Goal: Participate in discussion: Engage in conversation with other users on a specific topic

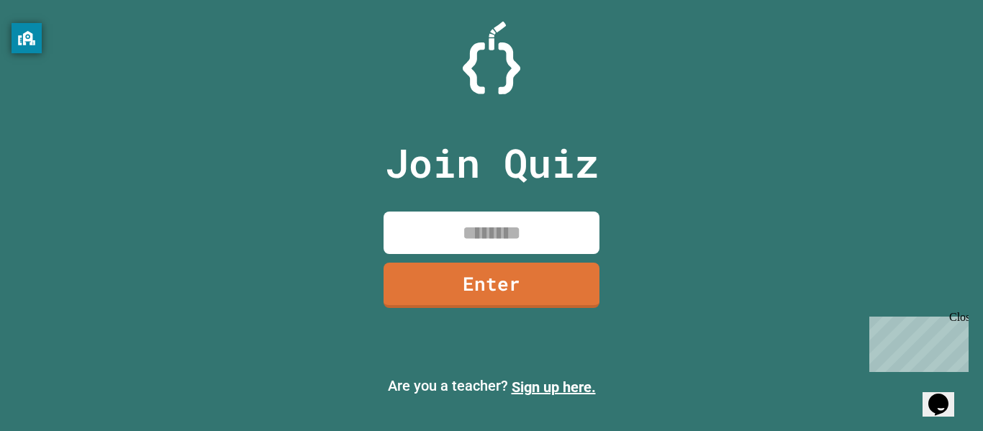
click at [448, 253] on input at bounding box center [492, 233] width 216 height 42
type input "********"
click at [439, 299] on link "Enter" at bounding box center [492, 284] width 214 height 48
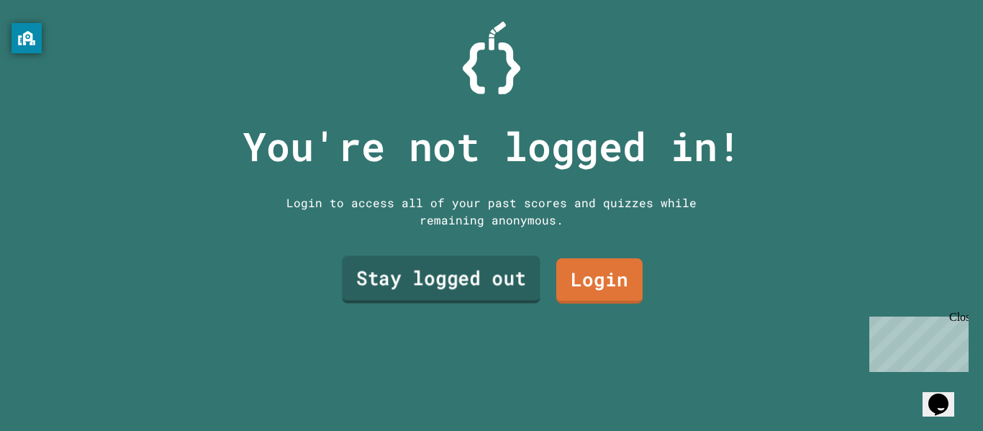
click at [475, 266] on link "Stay logged out" at bounding box center [441, 280] width 198 height 48
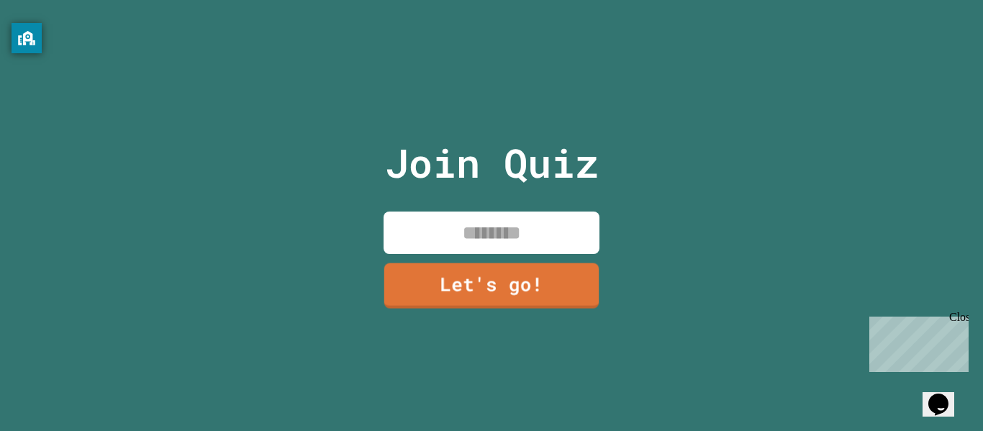
click at [487, 235] on input at bounding box center [492, 233] width 216 height 42
click at [458, 236] on input at bounding box center [492, 233] width 216 height 42
type input "*********"
click at [457, 282] on link "Let's go!" at bounding box center [492, 285] width 220 height 48
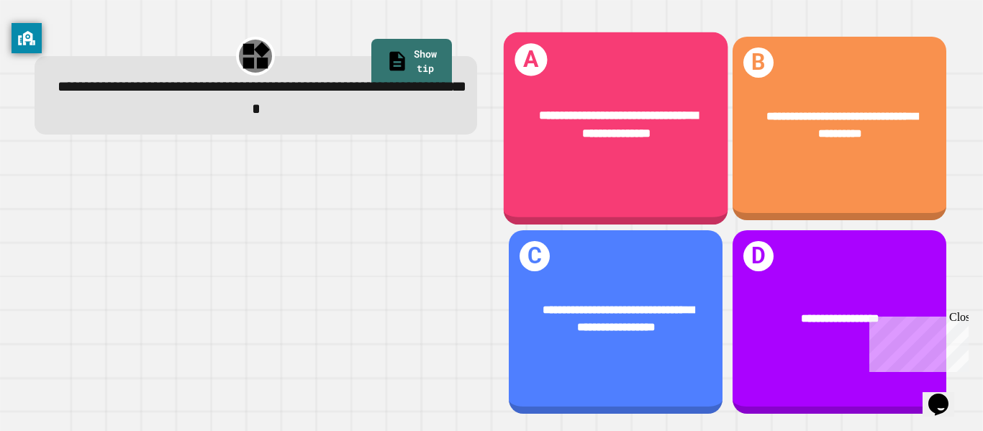
click at [601, 130] on span "**********" at bounding box center [618, 124] width 159 height 30
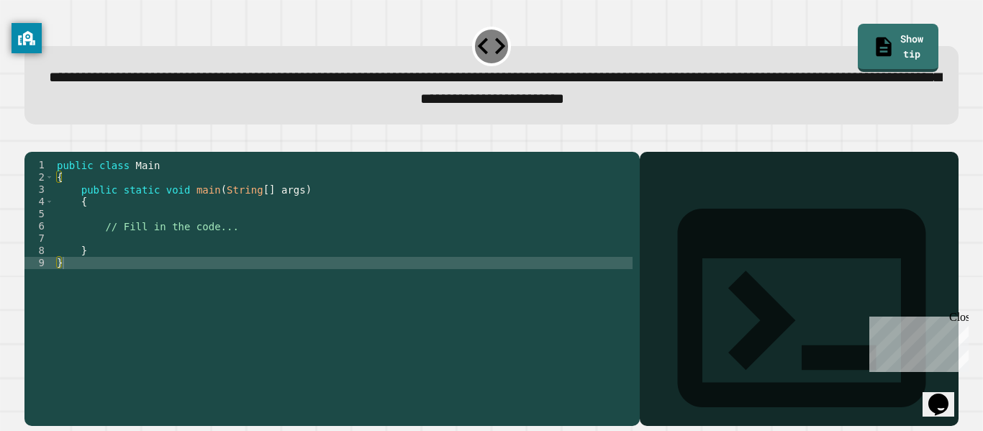
click at [235, 252] on div "public class Main { public static void main ( String [ ] args ) { // Fill in th…" at bounding box center [343, 281] width 579 height 245
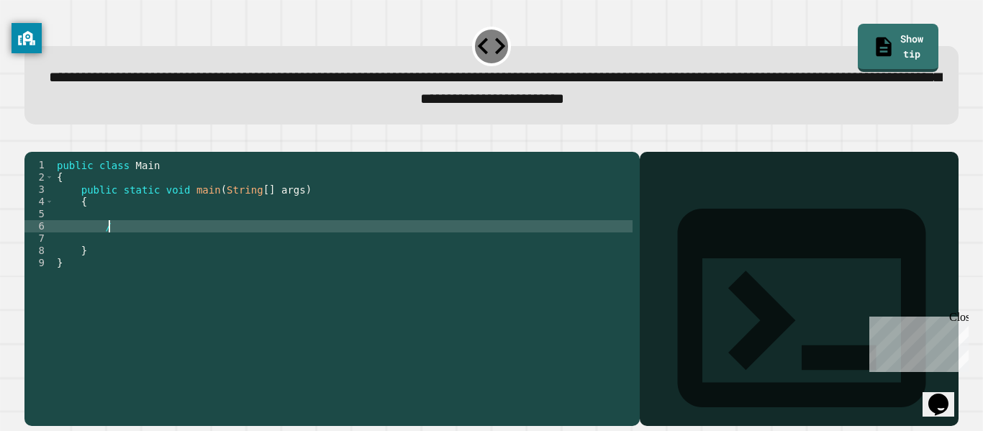
type textarea "*"
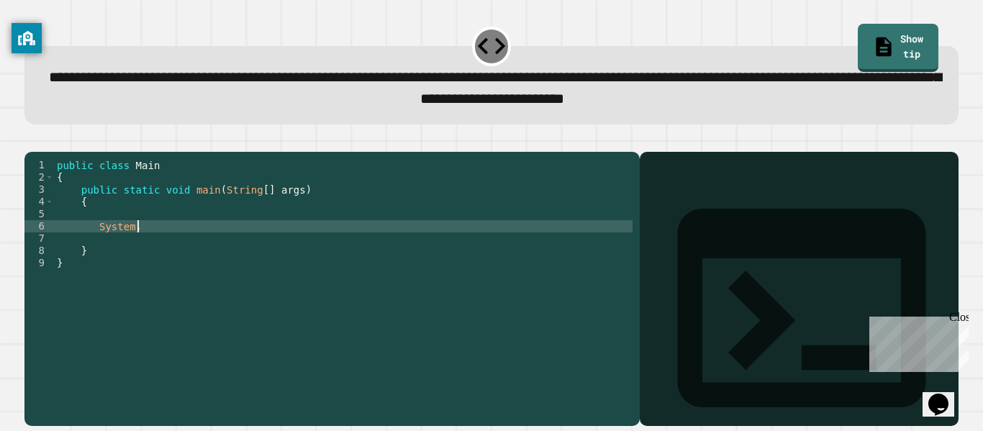
scroll to position [0, 9]
type textarea "*"
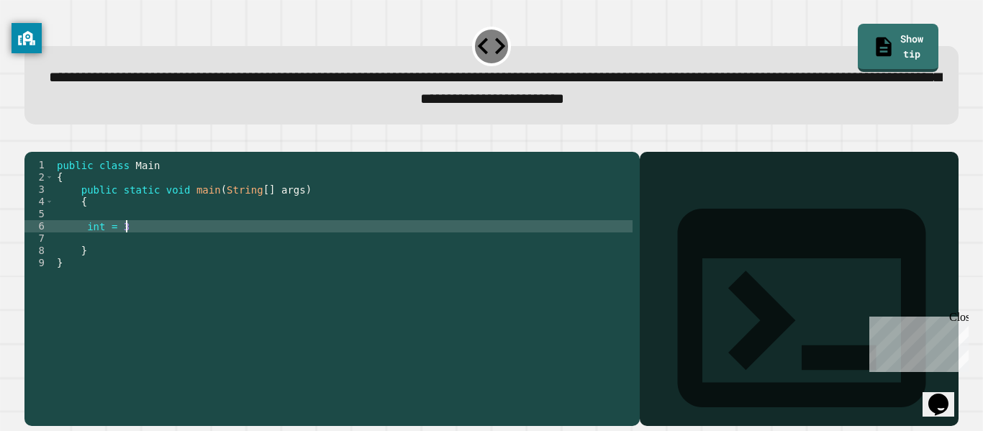
type textarea "********"
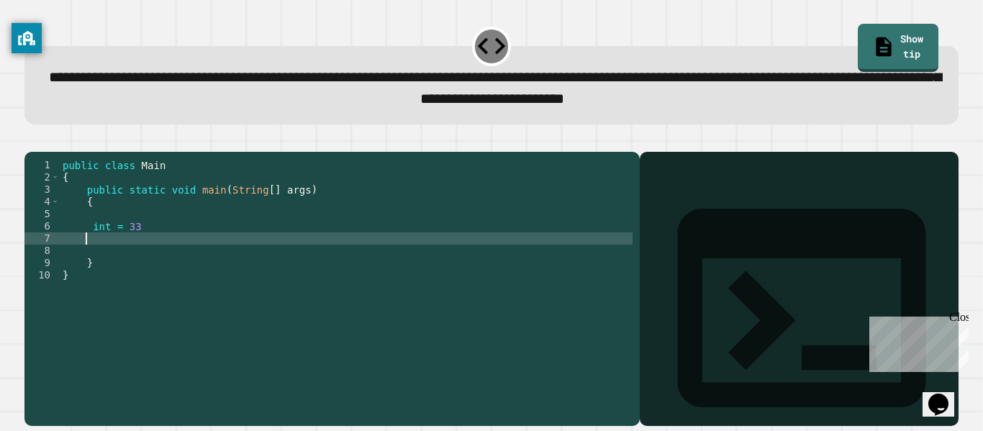
scroll to position [0, 0]
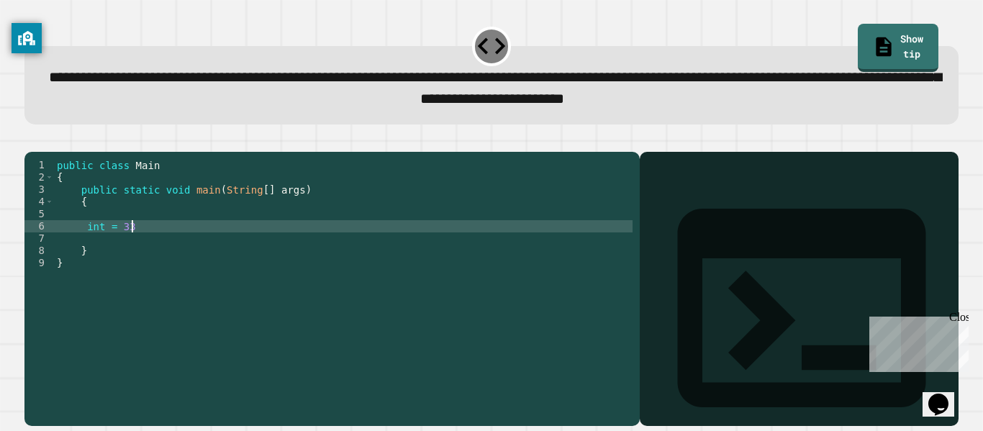
type textarea "*********"
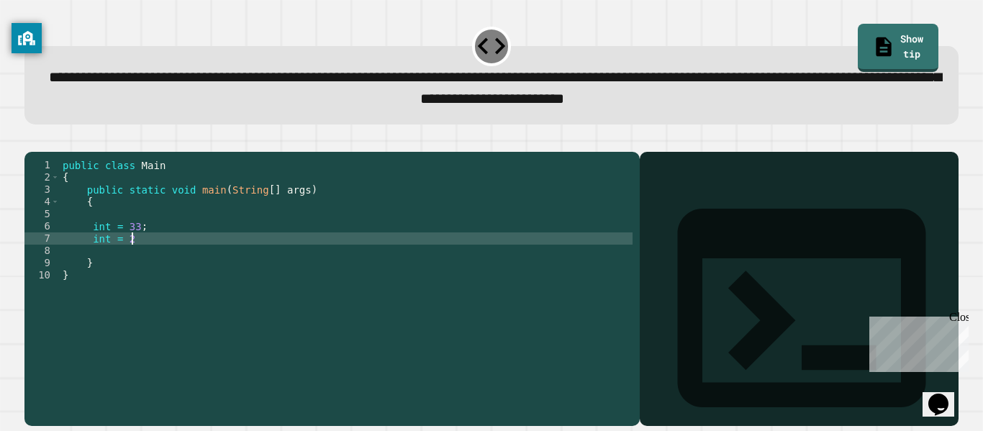
scroll to position [0, 9]
type textarea "*********"
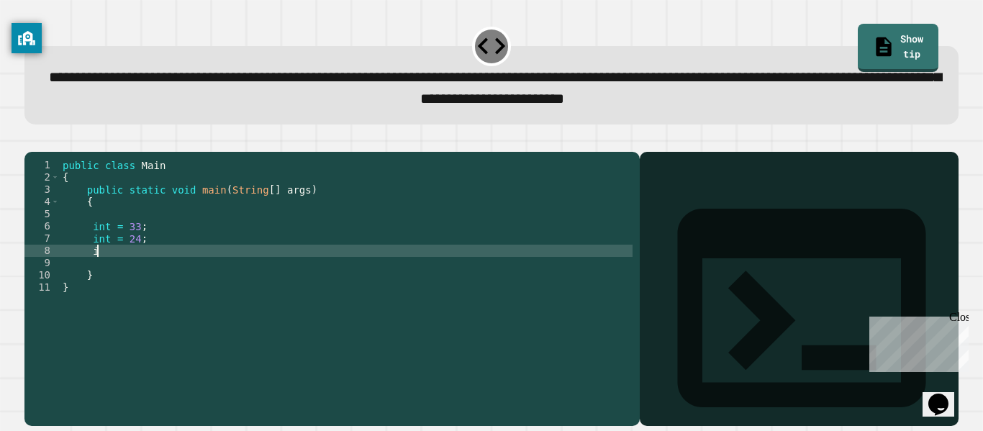
type textarea "***"
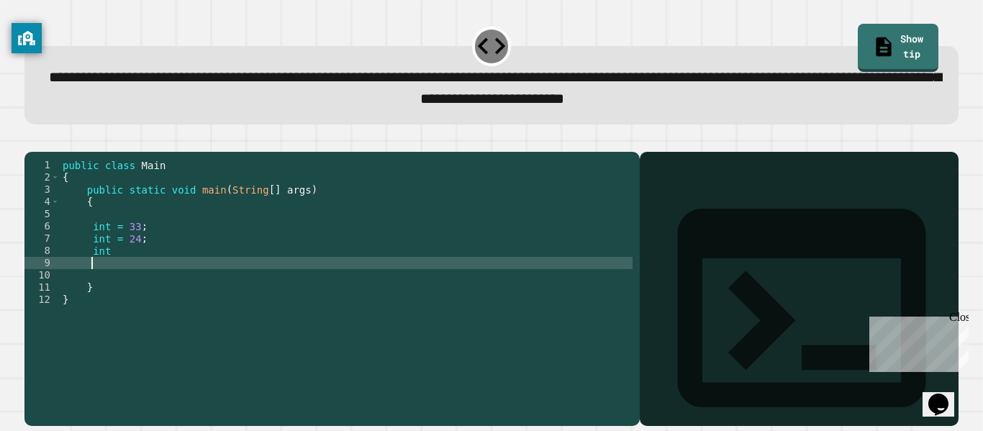
scroll to position [0, 2]
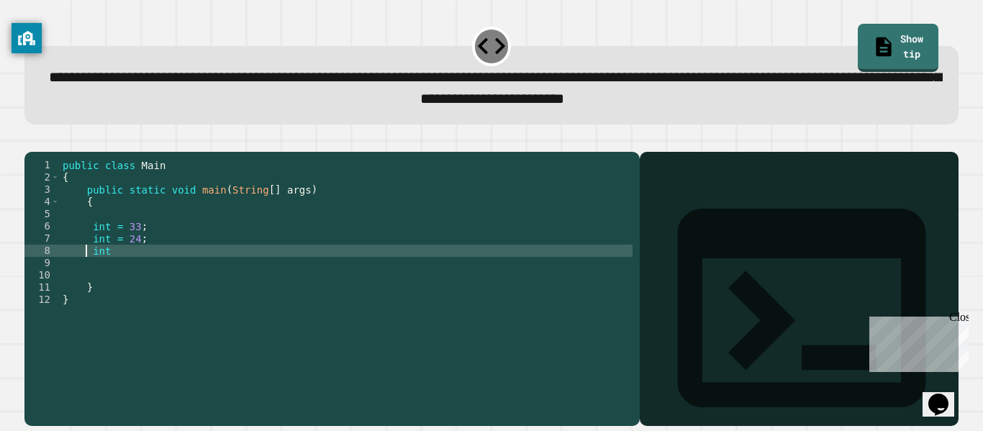
type textarea "***"
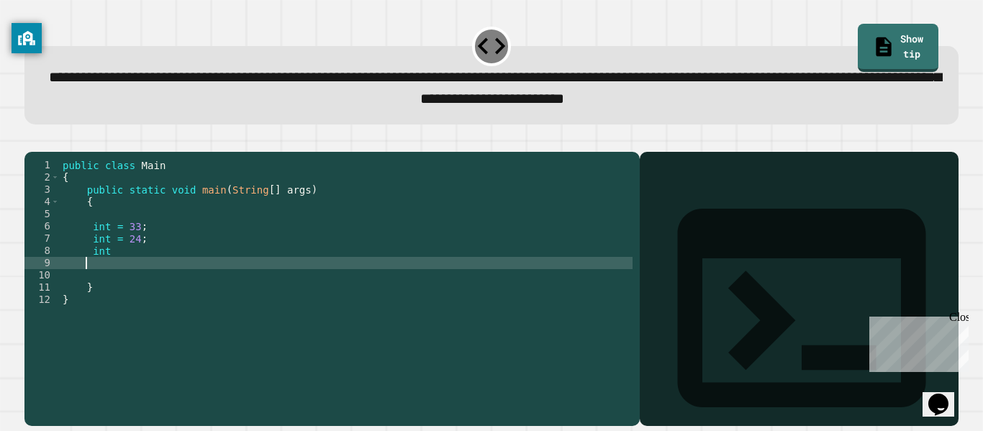
scroll to position [0, 0]
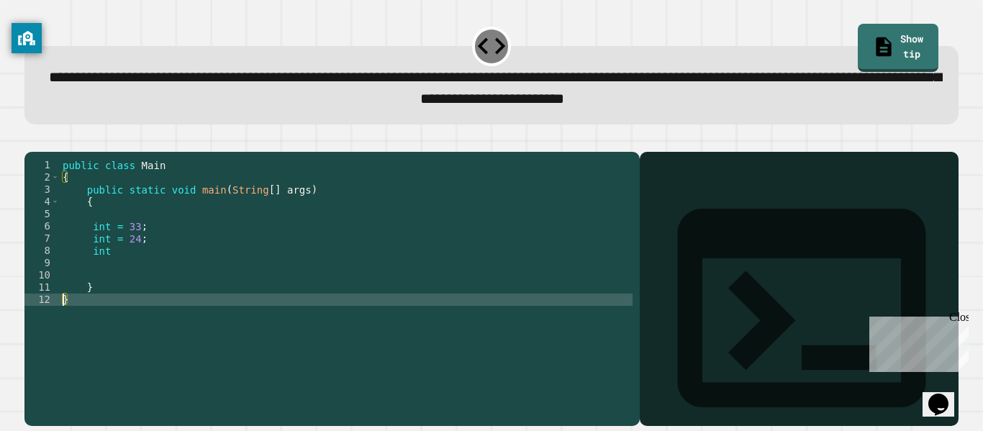
type textarea "*"
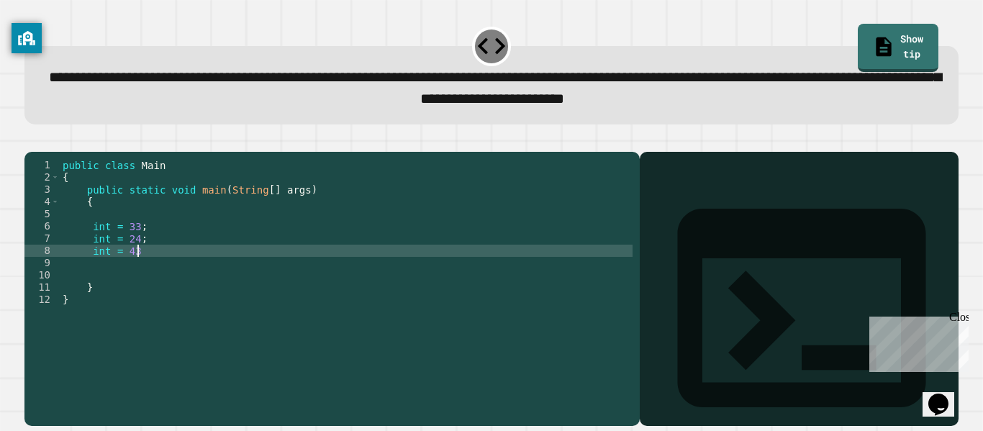
scroll to position [0, 9]
type textarea "*********"
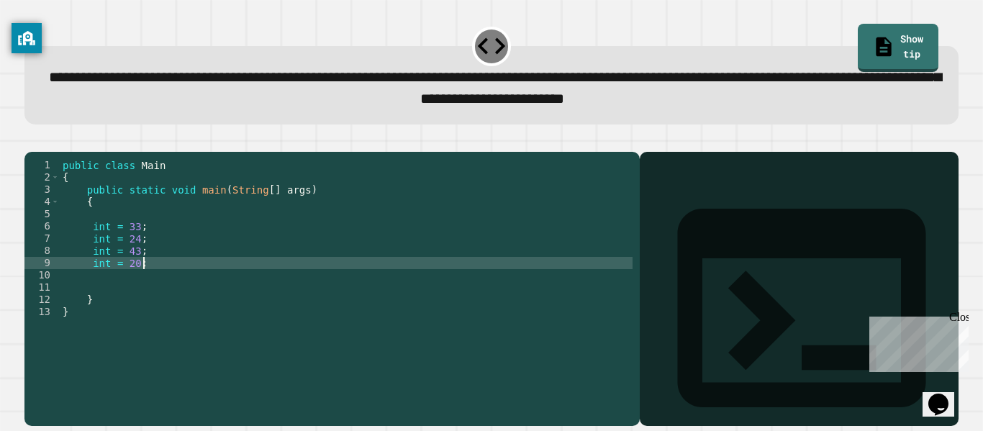
scroll to position [0, 9]
type textarea "*********"
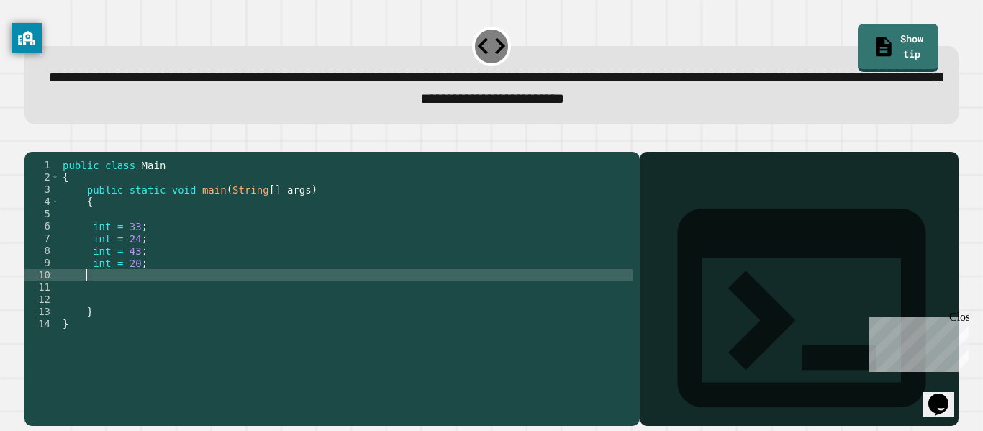
scroll to position [0, 0]
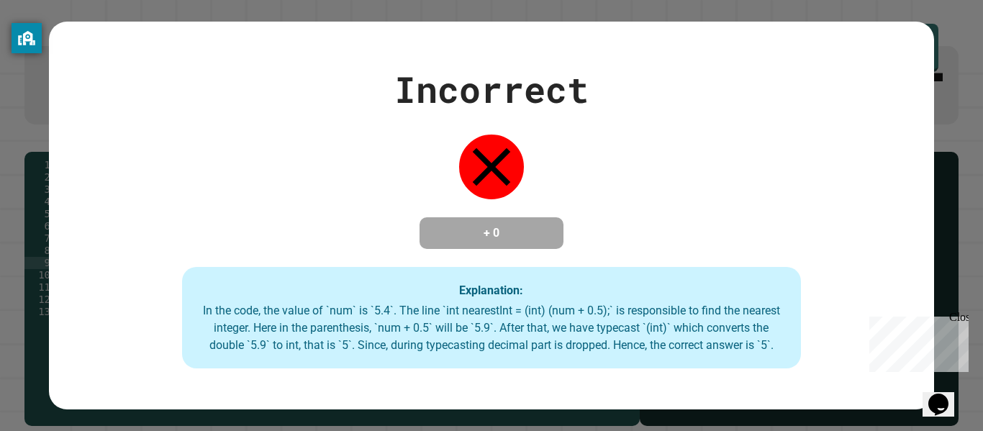
type textarea "*********"
click at [970, 312] on div "Incorrect + 0 Explanation: In the code, the value of `num` is `5.4`. The line `…" at bounding box center [491, 215] width 983 height 431
click at [965, 305] on div "Incorrect + 0 Explanation: In the code, the value of `num` is `5.4`. The line `…" at bounding box center [491, 215] width 983 height 431
click at [957, 311] on div "Close" at bounding box center [958, 320] width 18 height 18
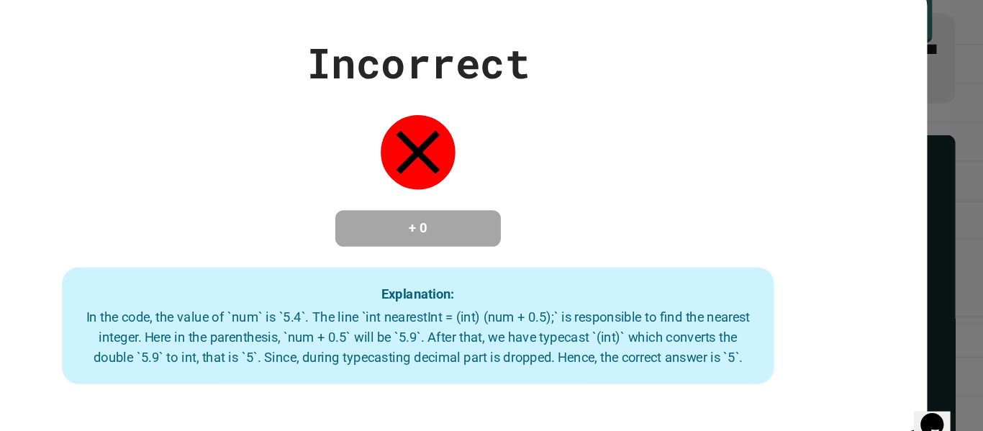
click at [155, 280] on div "Incorrect + 0 Explanation: In the code, the value of `num` is `5.4`. The line `…" at bounding box center [491, 216] width 885 height 307
click at [155, 282] on div "Incorrect + 0 Explanation: In the code, the value of `num` is `5.4`. The line `…" at bounding box center [491, 216] width 885 height 307
click at [154, 279] on div "Incorrect + 0 Explanation: In the code, the value of `num` is `5.4`. The line `…" at bounding box center [491, 216] width 885 height 307
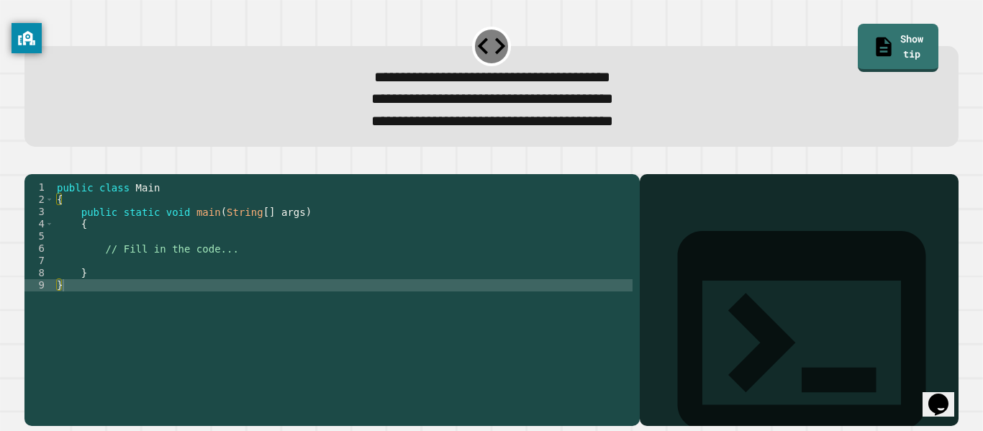
click at [233, 268] on div "public class Main { public static void main ( String [ ] args ) { // Fill in th…" at bounding box center [343, 297] width 579 height 233
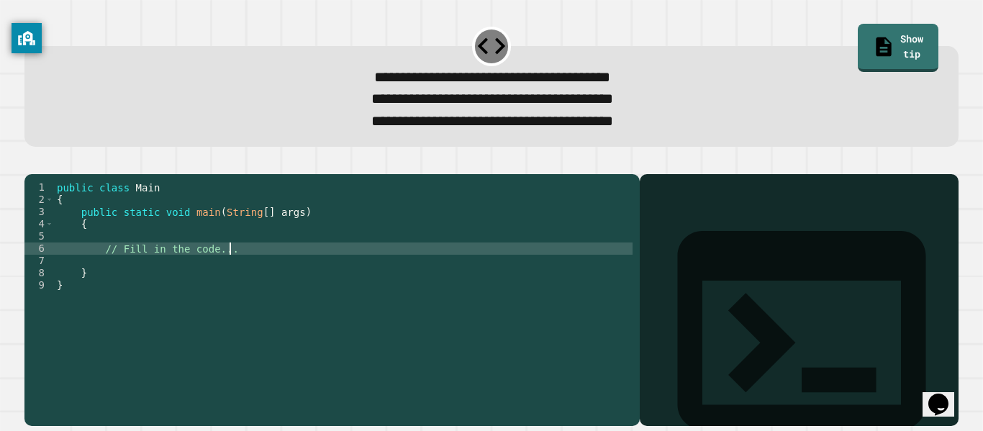
click at [233, 268] on div "public class Main { public static void main ( String [ ] args ) { // Fill in th…" at bounding box center [343, 297] width 579 height 233
click at [233, 268] on div "public class Main { public static void main ( String [ ] args ) { // Fill in th…" at bounding box center [343, 285] width 579 height 208
click at [233, 268] on div "public class Main { public static void main ( String [ ] args ) { // Fill in th…" at bounding box center [343, 297] width 579 height 233
click at [230, 270] on div "public class Main { public static void main ( String [ ] args ) { // Fill in th…" at bounding box center [343, 285] width 579 height 208
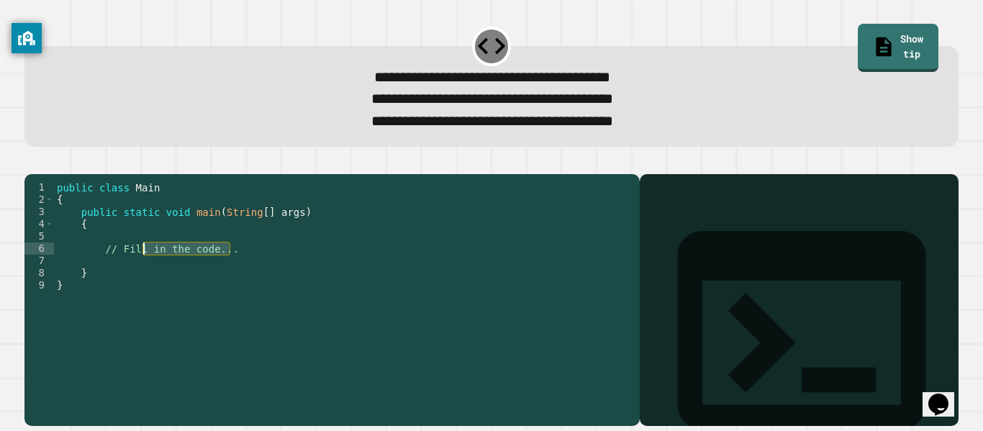
drag, startPoint x: 230, startPoint y: 270, endPoint x: 139, endPoint y: 268, distance: 90.7
click at [139, 268] on div "public class Main { public static void main ( String [ ] args ) { // Fill in th…" at bounding box center [343, 297] width 579 height 233
click at [139, 268] on div "public class Main { public static void main ( String [ ] args ) { // Fill in th…" at bounding box center [343, 285] width 579 height 208
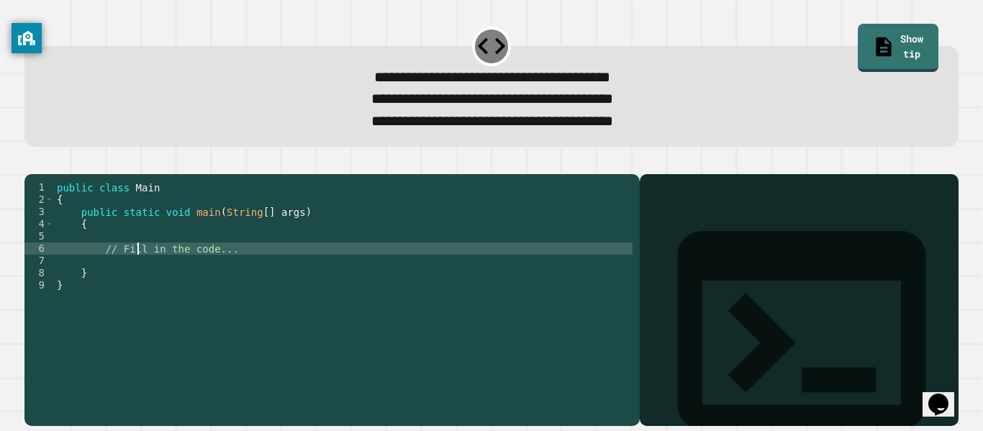
click at [114, 271] on div "public class Main { public static void main ( String [ ] args ) { // Fill in th…" at bounding box center [343, 297] width 579 height 233
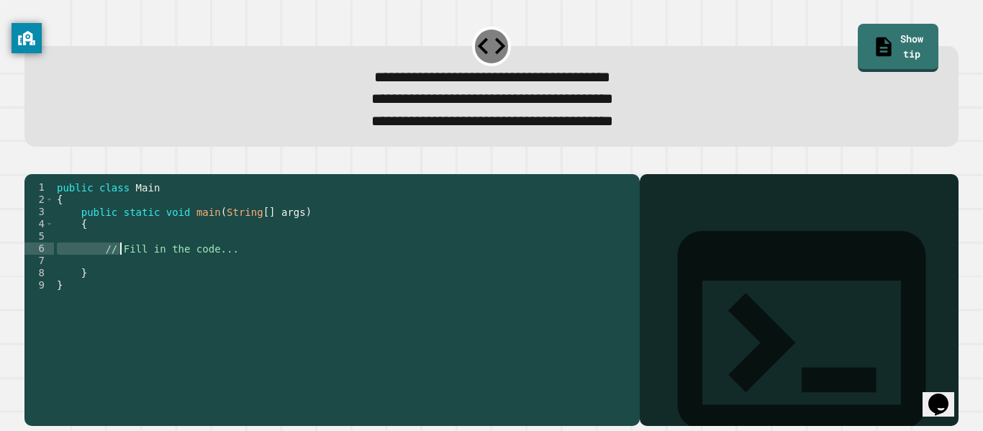
click at [107, 270] on div "public class Main { public static void main ( String [ ] args ) { // Fill in th…" at bounding box center [343, 285] width 579 height 208
drag, startPoint x: 107, startPoint y: 270, endPoint x: 230, endPoint y: 268, distance: 123.1
click at [230, 268] on div "public class Main { public static void main ( String [ ] args ) { // Fill in th…" at bounding box center [343, 297] width 579 height 233
click at [230, 268] on div "public class Main { public static void main ( String [ ] args ) { // Fill in th…" at bounding box center [343, 285] width 579 height 208
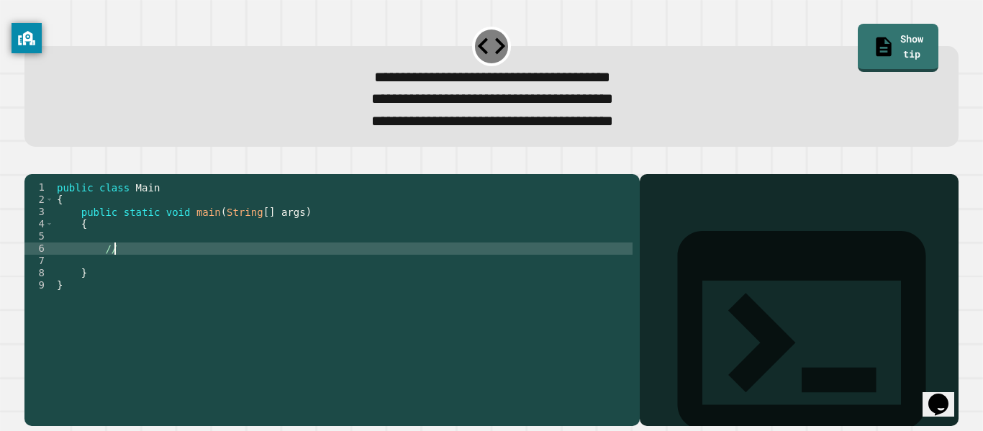
type textarea "*"
type textarea "**********"
click at [176, 288] on div "public class Main { public static void main ( String [ ] args ) { int = 82 , 74…" at bounding box center [343, 297] width 579 height 233
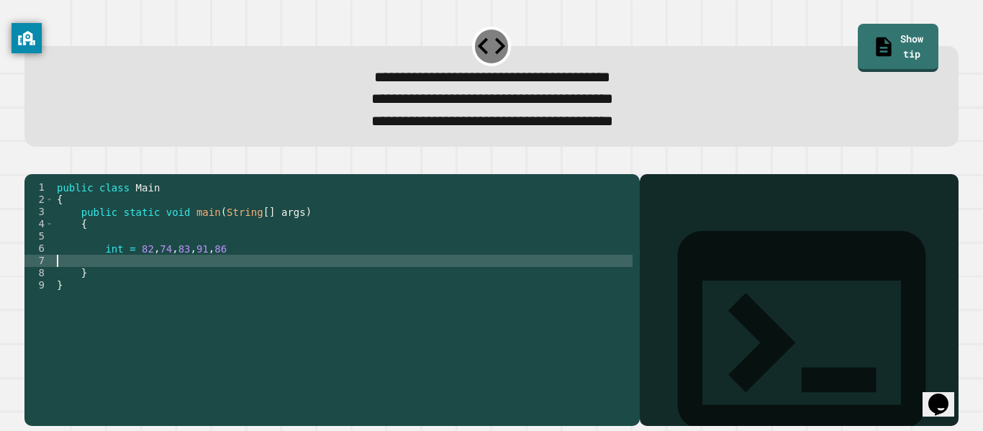
scroll to position [0, 0]
click at [185, 286] on div "public class Main { public static void main ( String [ ] args ) { int = 82 , 74…" at bounding box center [343, 297] width 579 height 233
click at [299, 272] on div "public class Main { public static void main ( String [ ] args ) { int = 82 , 74…" at bounding box center [343, 297] width 579 height 233
click at [153, 286] on div "public class Main { public static void main ( String [ ] args ) { int = 82 , 74…" at bounding box center [346, 297] width 573 height 233
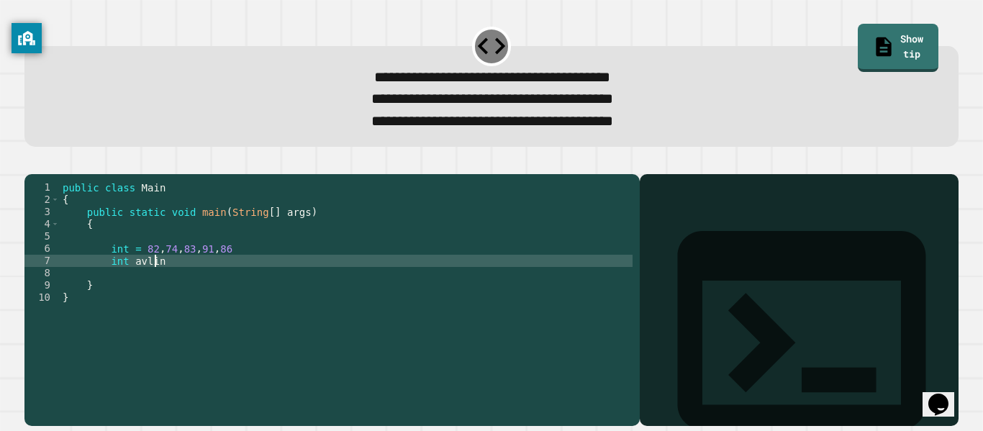
click at [153, 286] on div "public class Main { public static void main ( String [ ] args ) { int = 82 , 74…" at bounding box center [346, 297] width 573 height 233
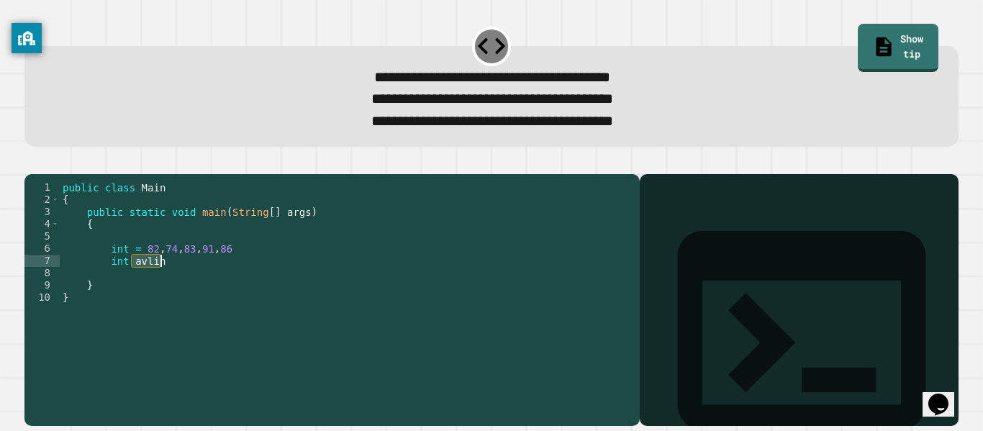
type textarea "*********"
click at [153, 286] on div "public class Main { public static void main ( String [ ] args ) { int = 82 , 74…" at bounding box center [346, 285] width 573 height 208
drag, startPoint x: 153, startPoint y: 286, endPoint x: 112, endPoint y: 286, distance: 41.8
click at [112, 286] on div "public class Main { public static void main ( String [ ] args ) { int = 82 , 74…" at bounding box center [346, 297] width 573 height 233
click at [264, 261] on div "public class Main { public static void main ( String [ ] args ) { int = 82 , 74…" at bounding box center [346, 297] width 573 height 233
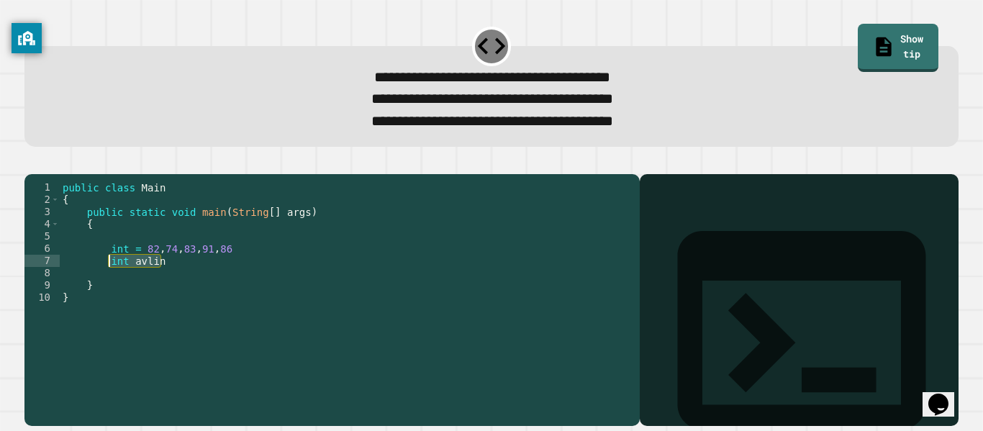
scroll to position [0, 0]
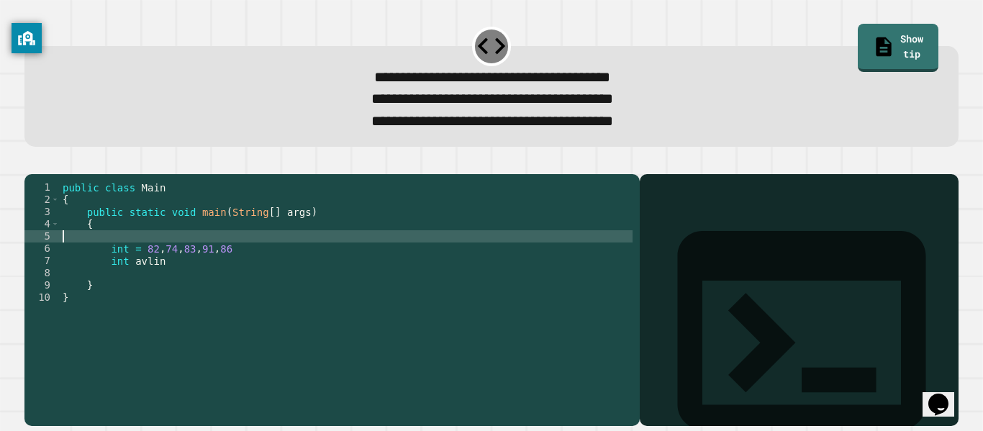
click at [264, 261] on div "public class Main { public static void main ( String [ ] args ) { int = 82 , 74…" at bounding box center [346, 297] width 573 height 233
click at [227, 290] on div "public class Main { public static void main ( String [ ] args ) { int = 82 , 74…" at bounding box center [346, 297] width 573 height 233
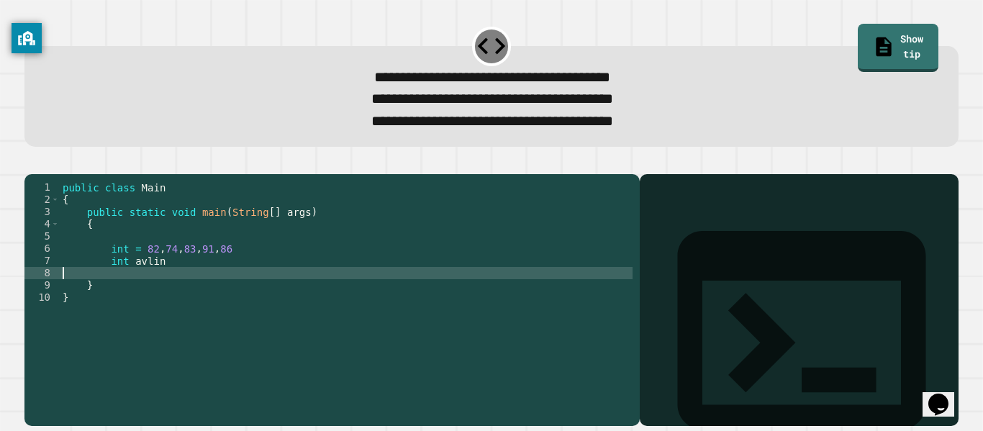
click at [187, 297] on div "public class Main { public static void main ( String [ ] args ) { int = 82 , 74…" at bounding box center [346, 297] width 573 height 233
click at [186, 293] on div "public class Main { public static void main ( String [ ] args ) { int = 82 , 74…" at bounding box center [346, 297] width 573 height 233
click at [184, 291] on div "public class Main { public static void main ( String [ ] args ) { int = 82 , 74…" at bounding box center [346, 297] width 573 height 233
click at [183, 281] on div "public class Main { public static void main ( String [ ] args ) { int = 82 , 74…" at bounding box center [346, 297] width 573 height 233
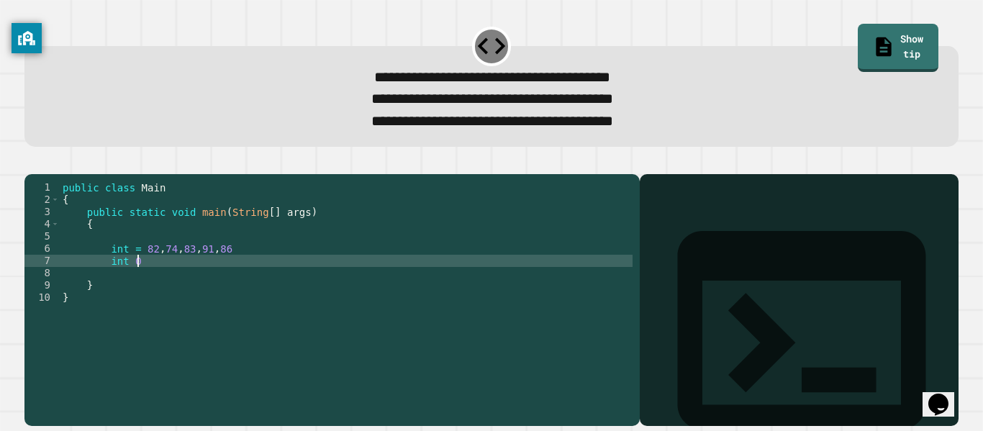
scroll to position [0, 8]
click at [128, 272] on div "public class Main { public static void main ( String [ ] args ) { int = 82 , 74…" at bounding box center [346, 297] width 573 height 233
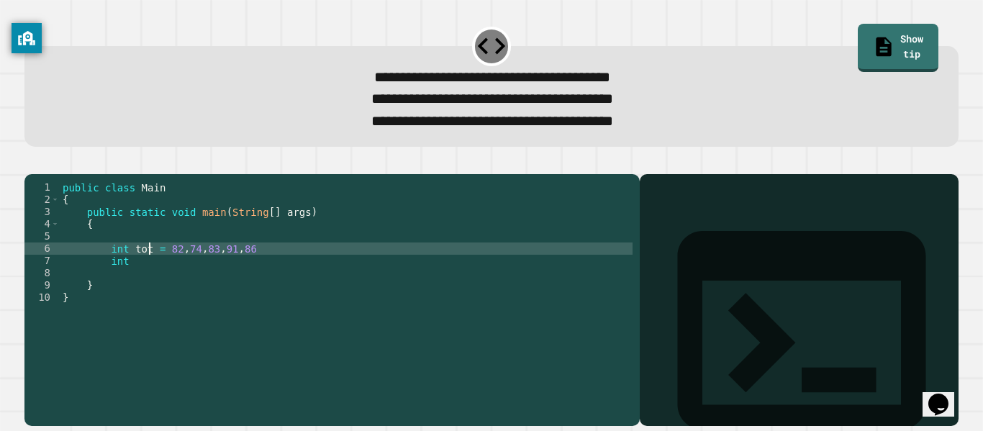
scroll to position [0, 13]
click at [157, 286] on div "public class Main { public static void main ( String [ ] args ) { int total = 8…" at bounding box center [346, 297] width 573 height 233
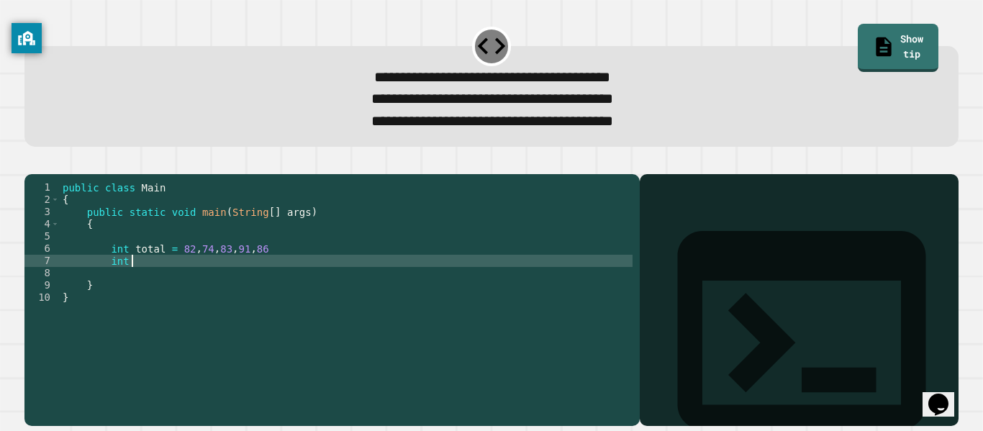
click at [111, 287] on div "public class Main { public static void main ( String [ ] args ) { int total = 8…" at bounding box center [346, 297] width 573 height 233
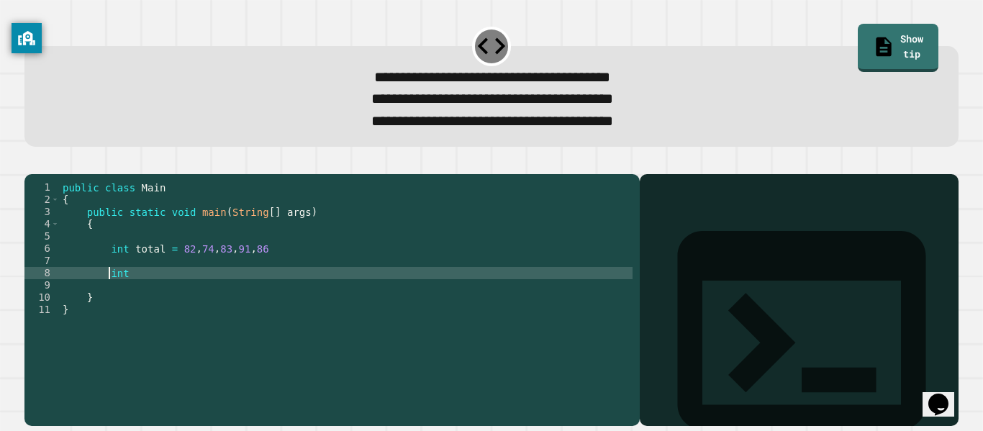
click at [142, 299] on div "public class Main { public static void main ( String [ ] args ) { int total = 8…" at bounding box center [346, 297] width 573 height 233
type textarea "**********"
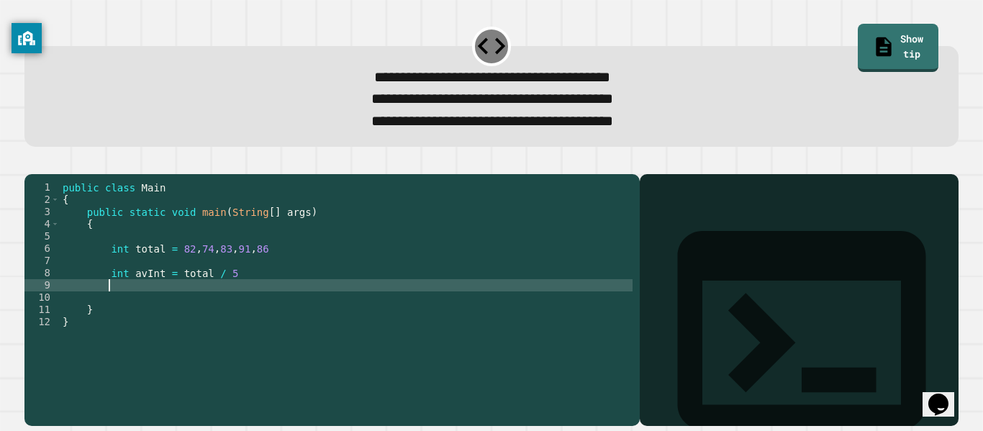
scroll to position [0, 5]
click at [243, 297] on div "public class Main { public static void main ( String [ ] args ) { int total = 8…" at bounding box center [346, 297] width 573 height 233
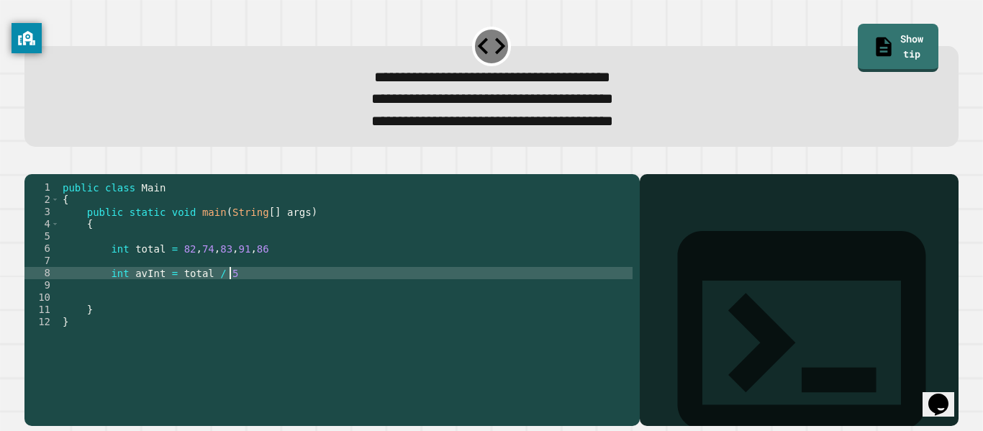
type textarea "**********"
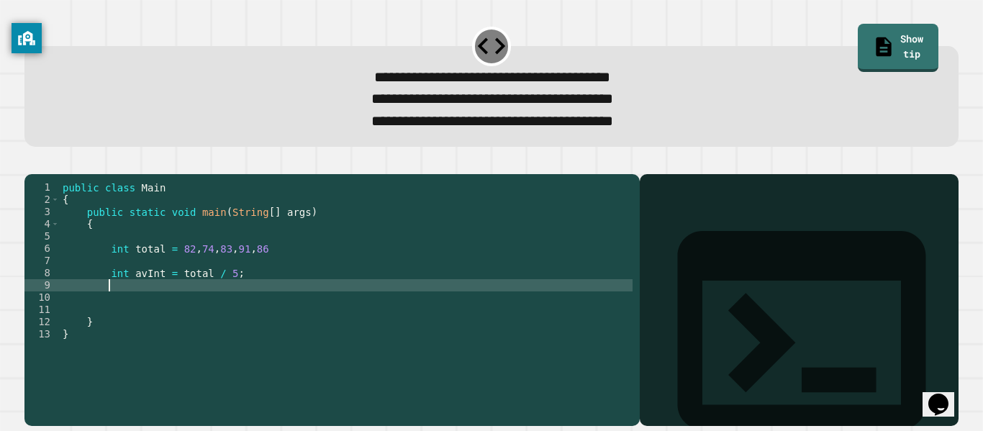
type textarea "*"
type textarea "**********"
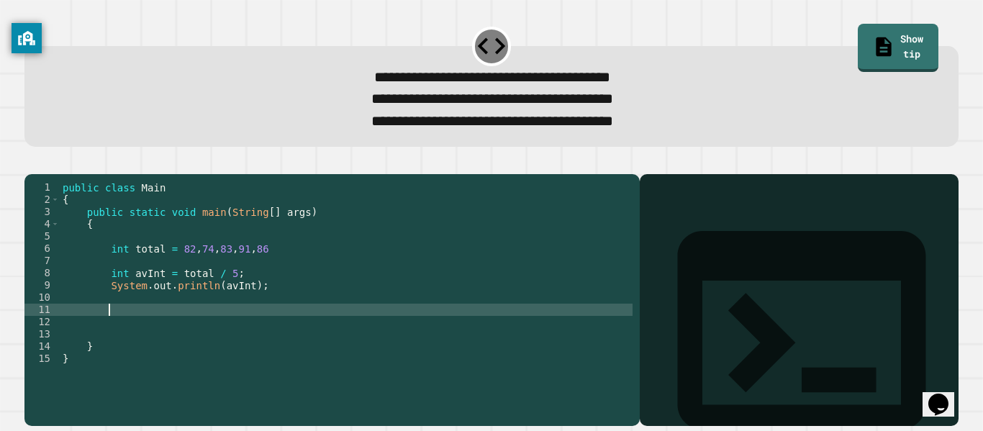
type textarea "*"
type textarea "**********"
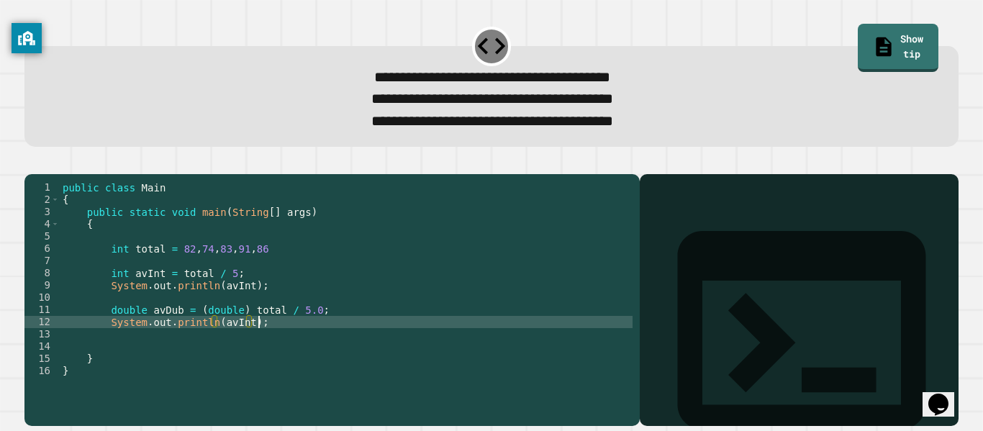
scroll to position [0, 24]
click at [235, 348] on div "public class Main { public static void main ( String [ ] args ) { int total = 8…" at bounding box center [346, 297] width 573 height 233
click at [32, 163] on icon "button" at bounding box center [32, 163] width 0 height 0
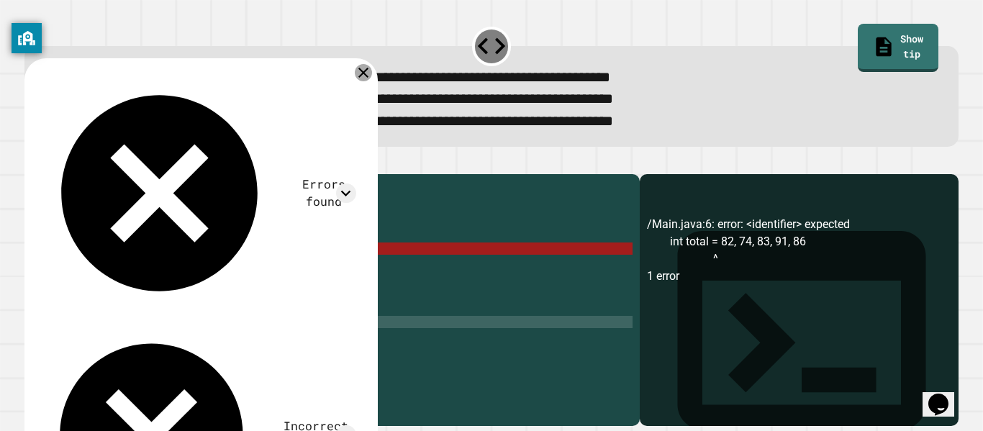
click at [364, 77] on icon at bounding box center [363, 72] width 17 height 17
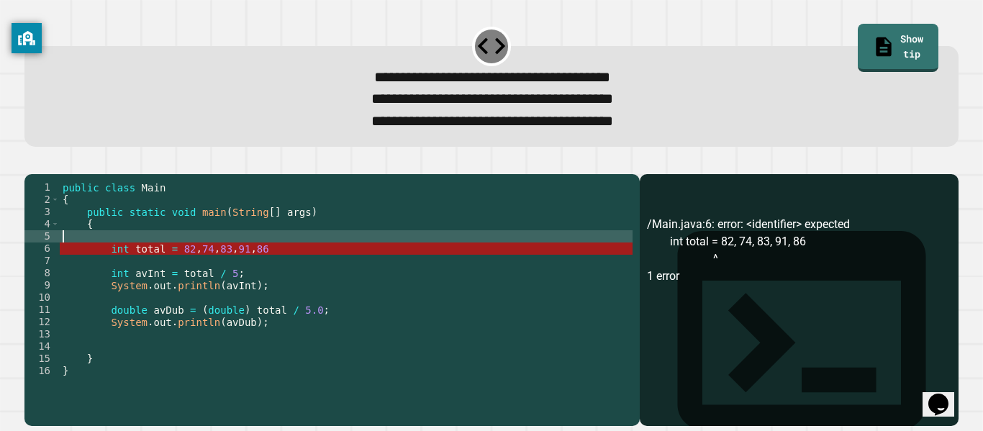
scroll to position [0, 0]
click at [319, 264] on div "public class Main { public static void main ( String [ ] args ) { int total = 8…" at bounding box center [346, 297] width 573 height 233
click at [299, 269] on div "public class Main { public static void main ( String [ ] args ) { int total = 8…" at bounding box center [346, 297] width 573 height 233
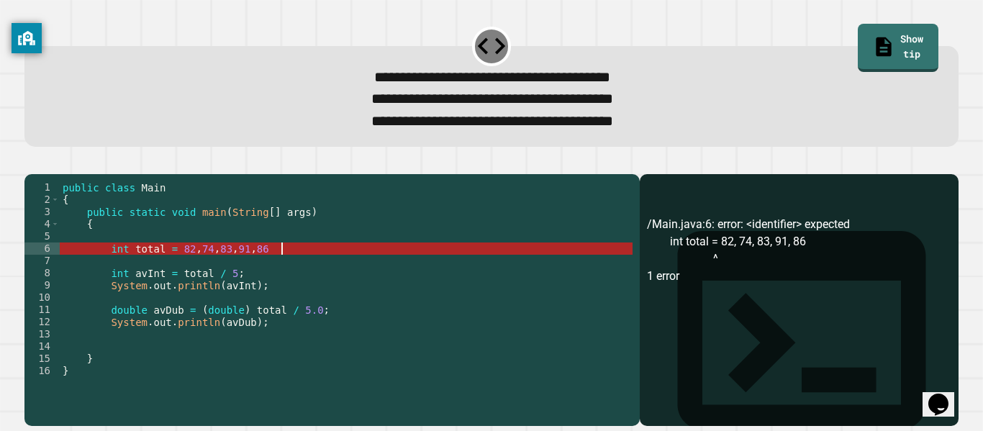
click at [308, 268] on div "public class Main { public static void main ( String [ ] args ) { int total = 8…" at bounding box center [346, 297] width 573 height 233
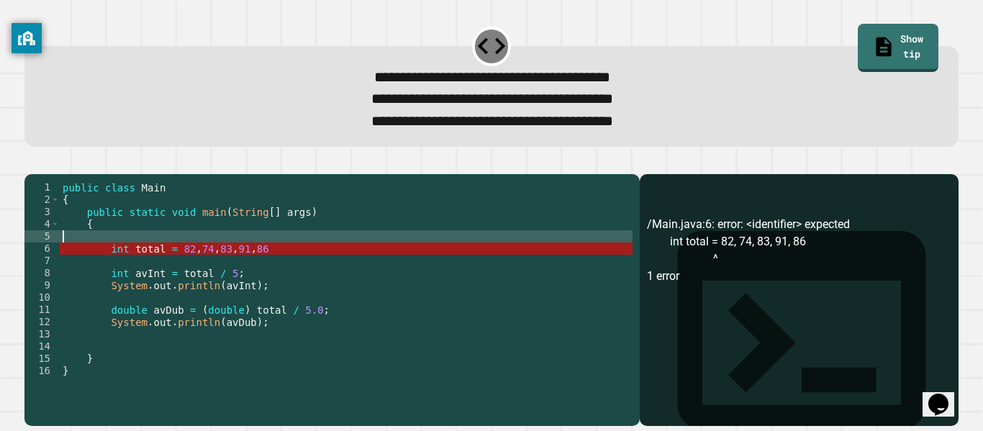
click at [310, 264] on div "public class Main { public static void main ( String [ ] args ) { int total = 8…" at bounding box center [346, 297] width 573 height 233
click at [312, 263] on div "public class Main { public static void main ( String [ ] args ) { int total = 8…" at bounding box center [346, 297] width 573 height 233
click at [312, 264] on div "public class Main { public static void main ( String [ ] args ) { int total = 8…" at bounding box center [346, 297] width 573 height 233
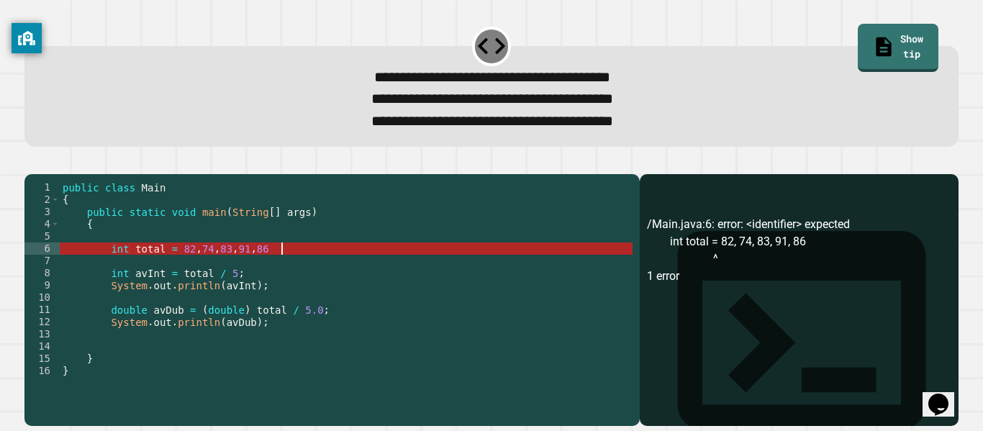
click at [303, 274] on div "public class Main { public static void main ( String [ ] args ) { int total = 8…" at bounding box center [346, 297] width 573 height 233
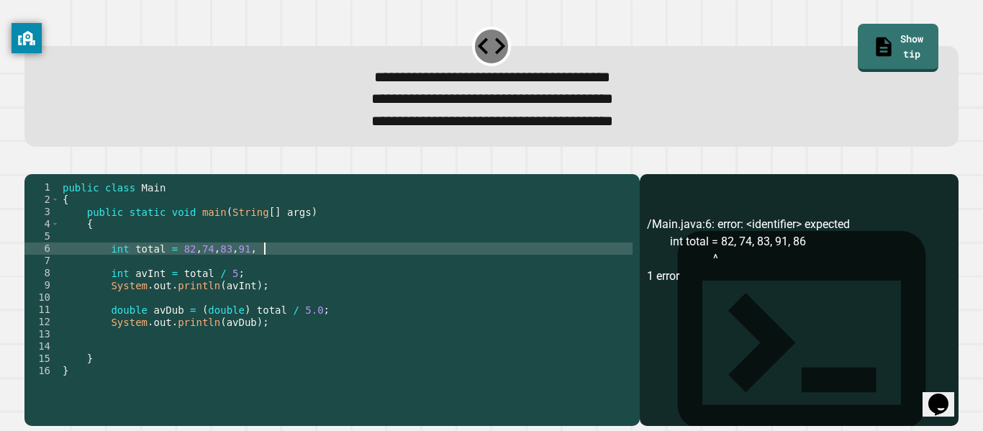
type textarea "**********"
click at [32, 163] on icon "button" at bounding box center [32, 163] width 0 height 0
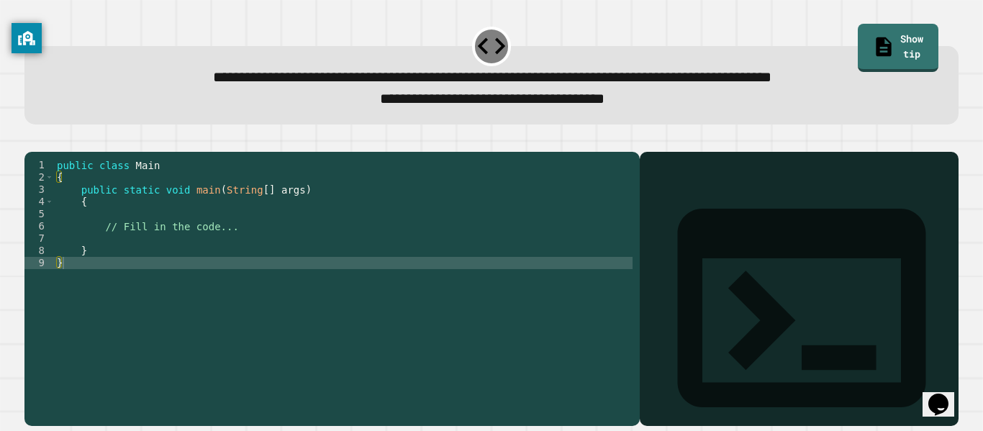
click at [228, 229] on div "public class Main { public static void main ( String [ ] args ) { // Fill in th…" at bounding box center [343, 281] width 579 height 245
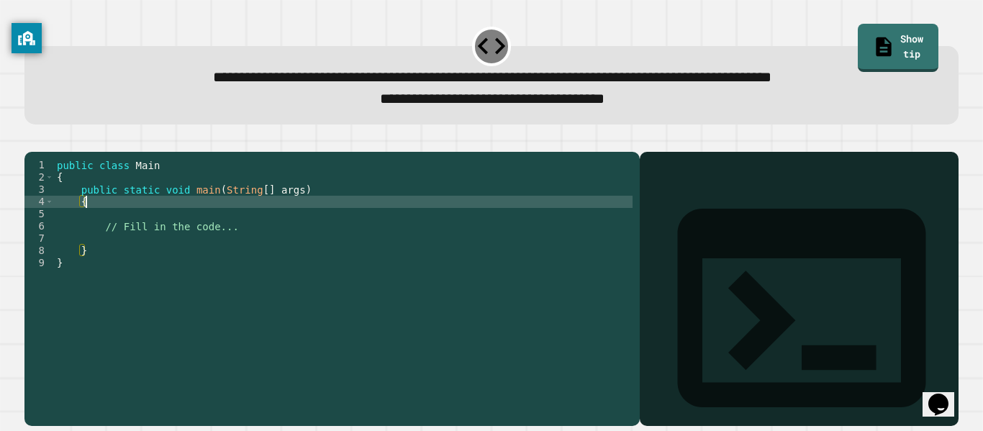
click at [230, 238] on div "public class Main { public static void main ( String [ ] args ) { // Fill in th…" at bounding box center [343, 281] width 579 height 245
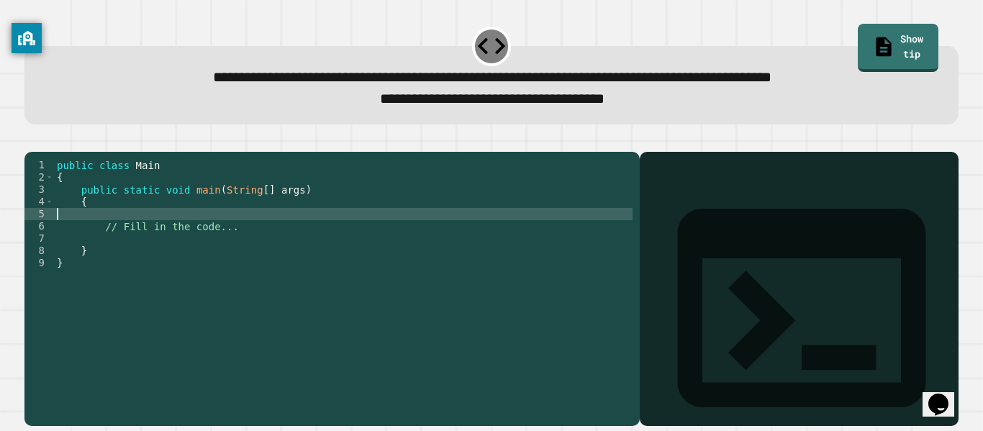
click at [234, 243] on div "public class Main { public static void main ( String [ ] args ) { // Fill in th…" at bounding box center [343, 281] width 579 height 245
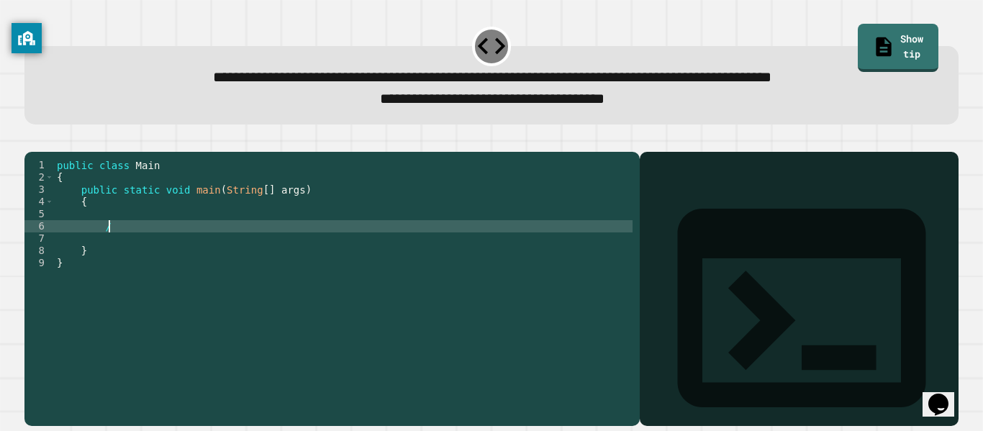
type textarea "*"
click at [329, 240] on div "public class Main { public static void main ( String [ ] args ) { System . out …" at bounding box center [343, 281] width 579 height 245
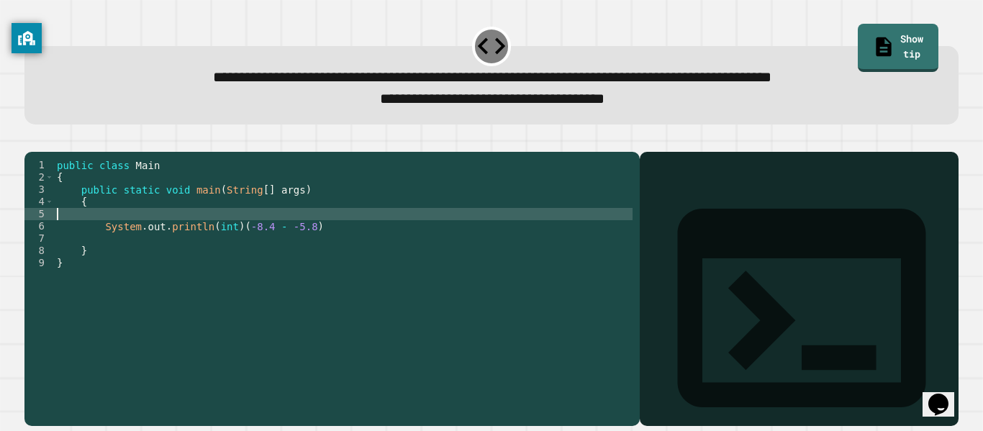
click at [333, 244] on div "public class Main { public static void main ( String [ ] args ) { System . out …" at bounding box center [343, 281] width 579 height 245
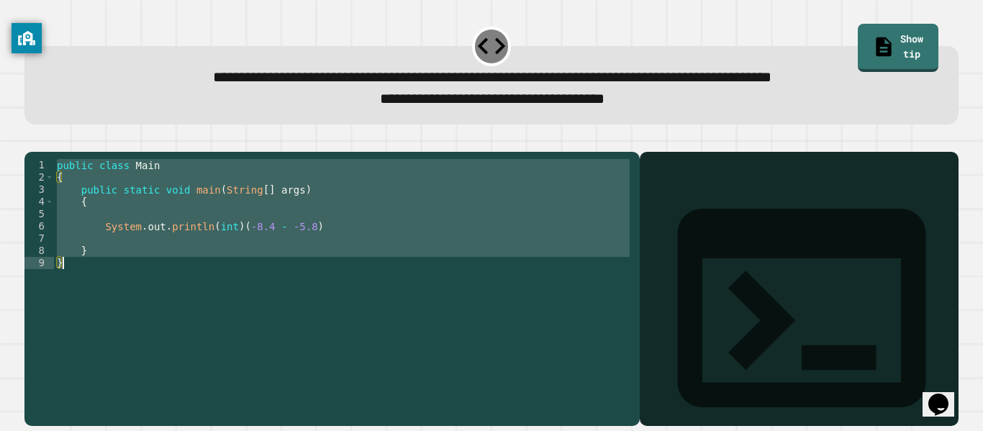
click at [312, 245] on div "public class Main { public static void main ( String [ ] args ) { System . out …" at bounding box center [343, 269] width 579 height 220
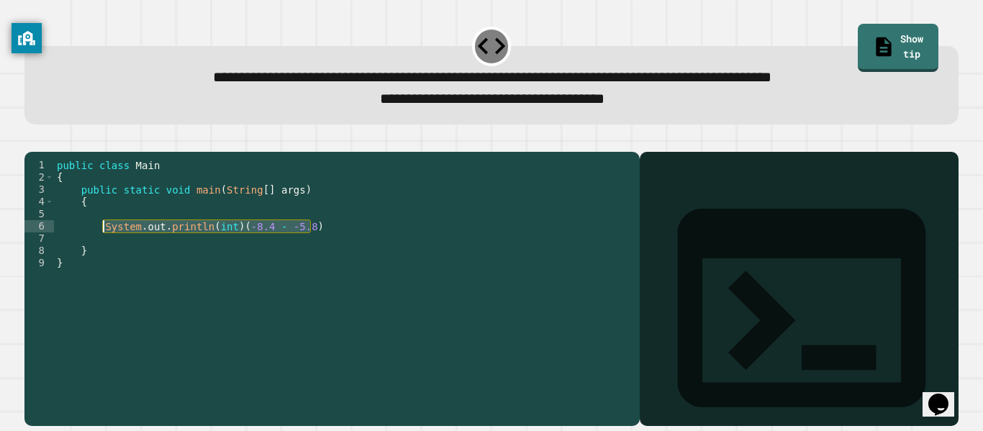
drag, startPoint x: 312, startPoint y: 245, endPoint x: 104, endPoint y: 249, distance: 208.8
click at [104, 249] on div "public class Main { public static void main ( String [ ] args ) { System . out …" at bounding box center [343, 281] width 579 height 245
click at [104, 250] on div "public class Main { public static void main ( String [ ] args ) { System . out …" at bounding box center [343, 269] width 579 height 220
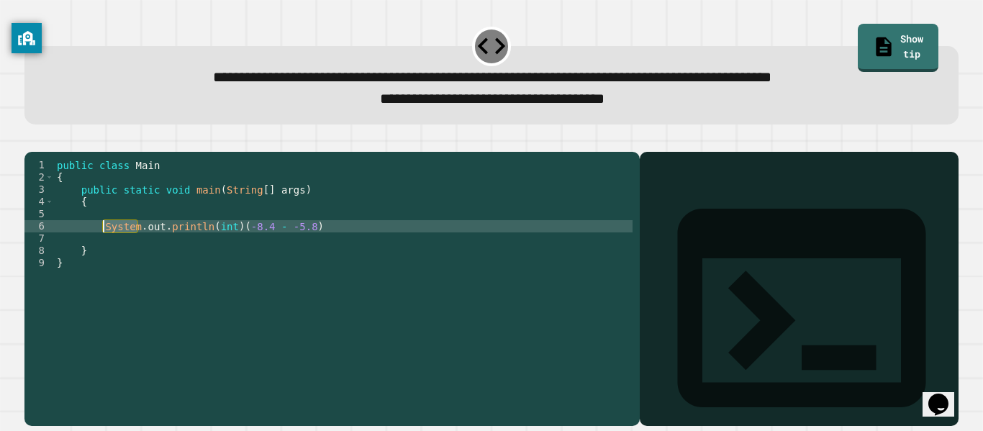
click at [104, 250] on div "public class Main { public static void main ( String [ ] args ) { System . out …" at bounding box center [343, 281] width 579 height 245
click at [104, 250] on div "public class Main { public static void main ( String [ ] args ) { System . out …" at bounding box center [343, 269] width 579 height 220
click at [104, 250] on div "public class Main { public static void main ( String [ ] args ) { System . out …" at bounding box center [343, 281] width 579 height 245
click at [104, 250] on div "public class Main { public static void main ( String [ ] args ) { System . out …" at bounding box center [343, 269] width 579 height 220
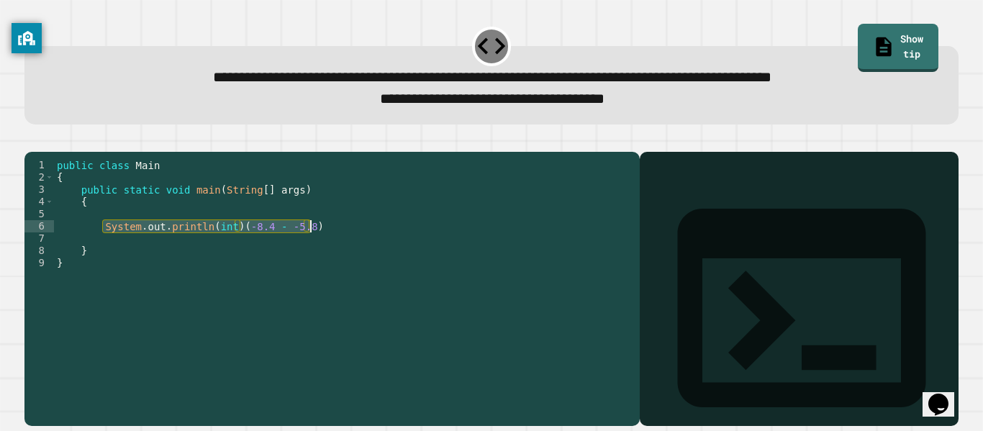
drag, startPoint x: 104, startPoint y: 250, endPoint x: 315, endPoint y: 249, distance: 211.6
click at [315, 249] on div "public class Main { public static void main ( String [ ] args ) { System . out …" at bounding box center [343, 281] width 579 height 245
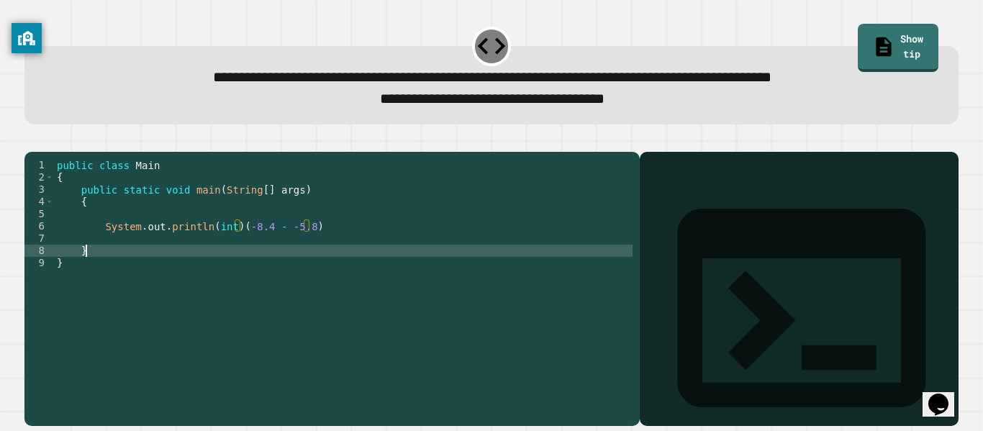
click at [214, 267] on div "public class Main { public static void main ( String [ ] args ) { System . out …" at bounding box center [343, 281] width 579 height 245
type textarea "*"
click at [204, 260] on div "public class Main { public static void main ( String [ ] args ) { System . out …" at bounding box center [343, 281] width 579 height 245
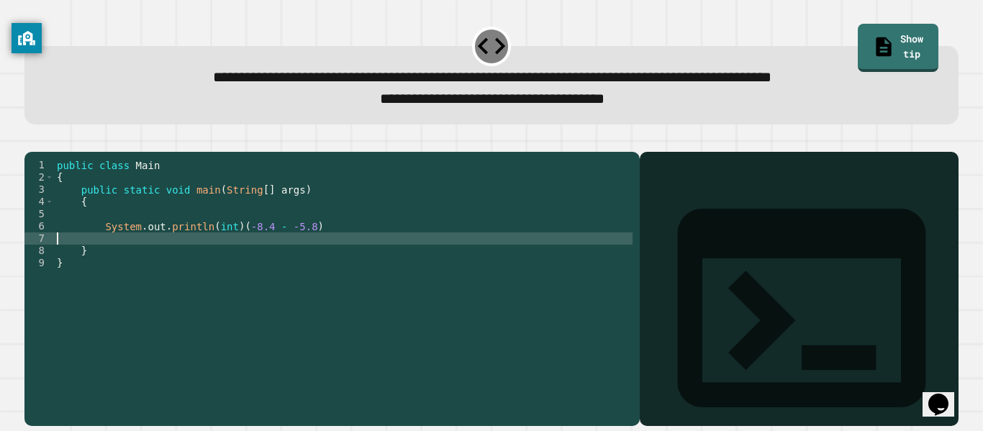
click at [356, 251] on div "public class Main { public static void main ( String [ ] args ) { System . out …" at bounding box center [343, 281] width 579 height 245
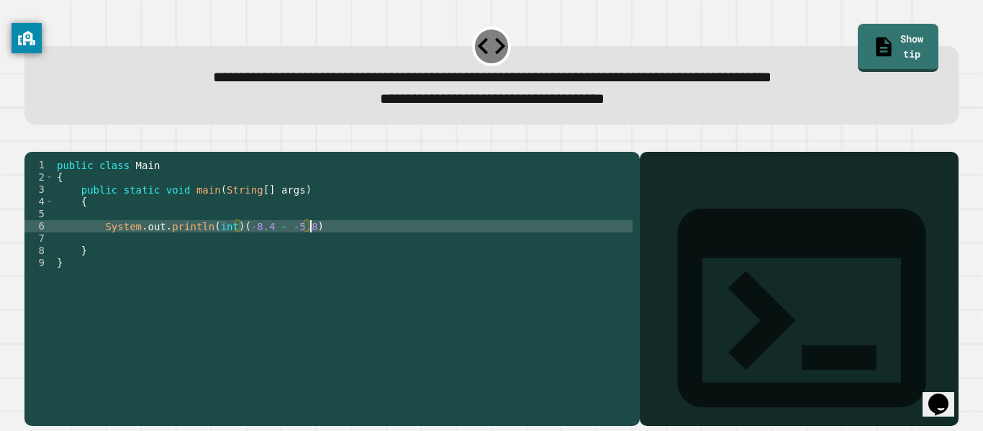
type textarea "**********"
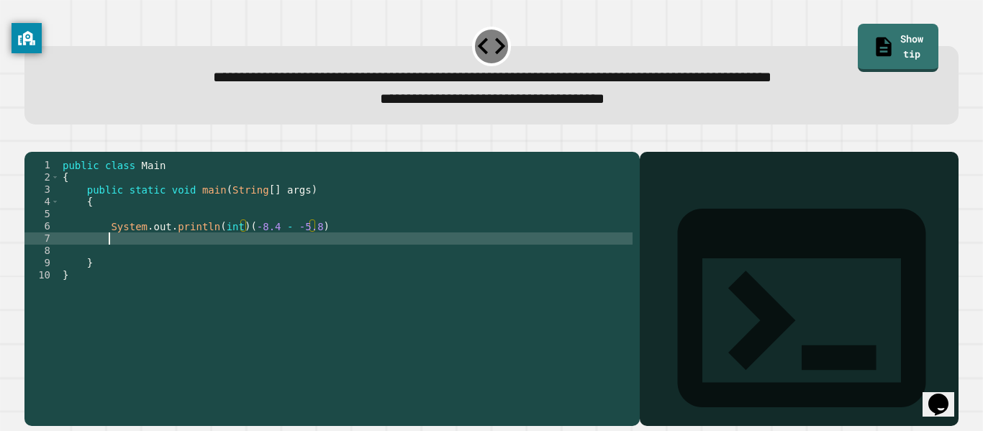
scroll to position [0, 5]
paste textarea "**********"
type textarea "**********"
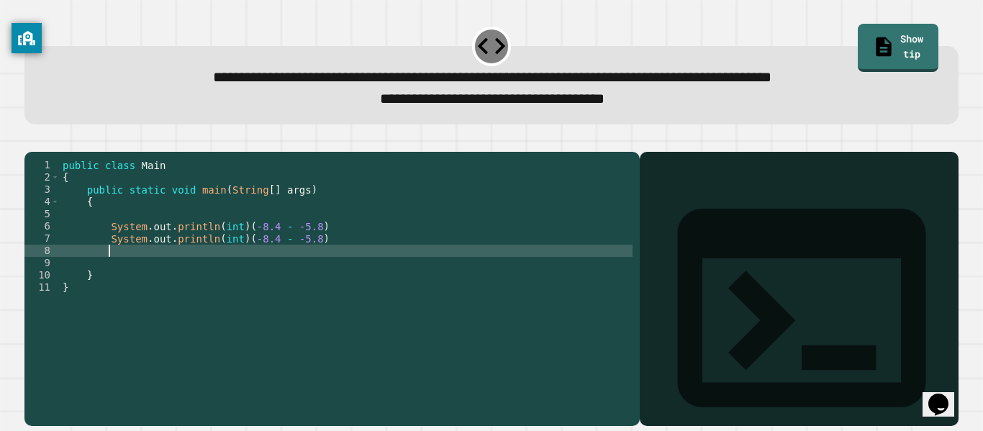
paste textarea "**********"
click at [256, 256] on div "public class Main { public static void main ( String [ ] args ) { System . out …" at bounding box center [346, 281] width 573 height 245
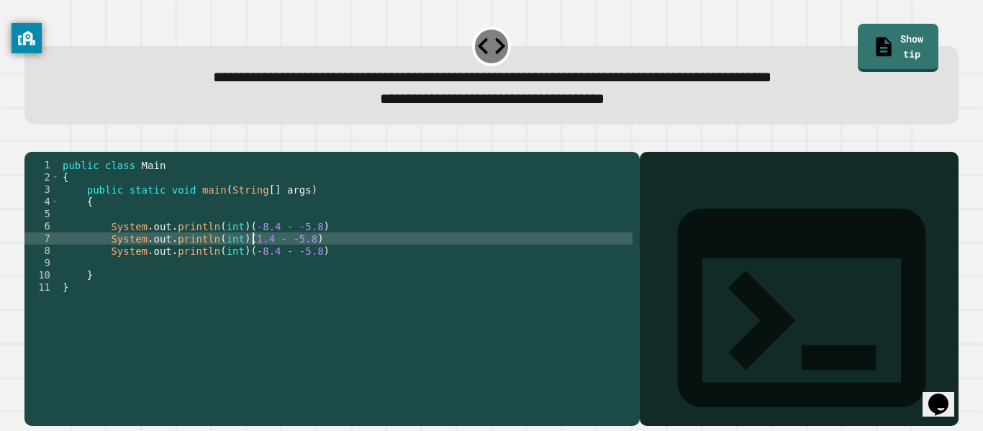
scroll to position [0, 25]
click at [274, 259] on div "public class Main { public static void main ( String [ ] args ) { System . out …" at bounding box center [346, 281] width 573 height 245
click at [307, 262] on div "public class Main { public static void main ( String [ ] args ) { System . out …" at bounding box center [346, 281] width 573 height 245
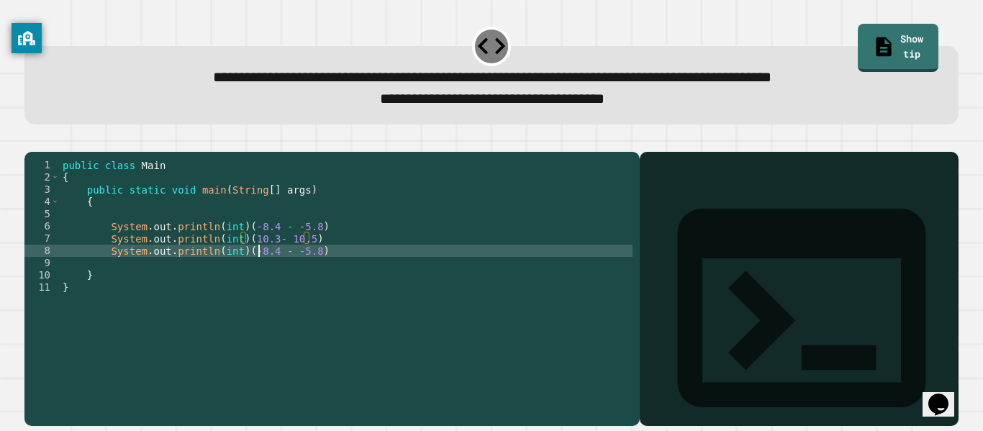
click at [261, 272] on div "public class Main { public static void main ( String [ ] args ) { System . out …" at bounding box center [346, 281] width 573 height 245
click at [276, 275] on div "public class Main { public static void main ( String [ ] args ) { System . out …" at bounding box center [346, 281] width 573 height 245
click at [295, 261] on div "public class Main { public static void main ( String [ ] args ) { System . out …" at bounding box center [346, 281] width 573 height 245
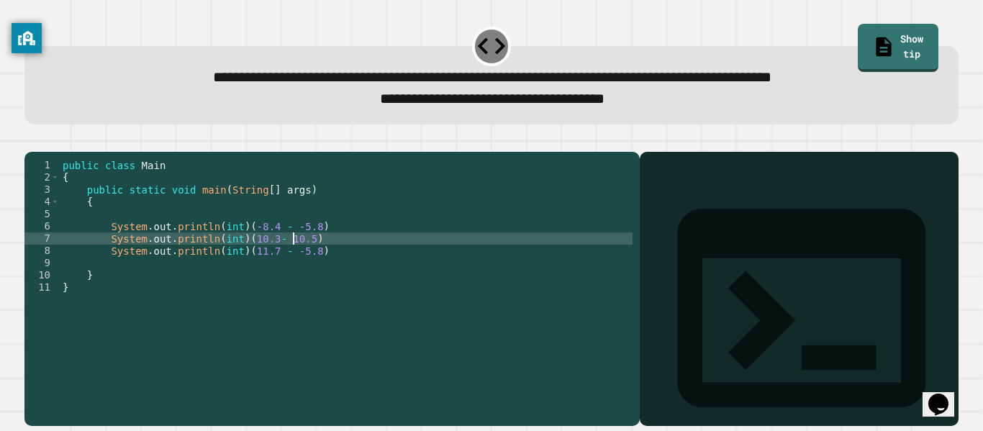
click at [525, 118] on div "**********" at bounding box center [491, 85] width 934 height 78
click at [283, 256] on div "public class Main { public static void main ( String [ ] args ) { System . out …" at bounding box center [346, 281] width 573 height 245
click at [281, 271] on div "public class Main { public static void main ( String [ ] args ) { System . out …" at bounding box center [346, 281] width 573 height 245
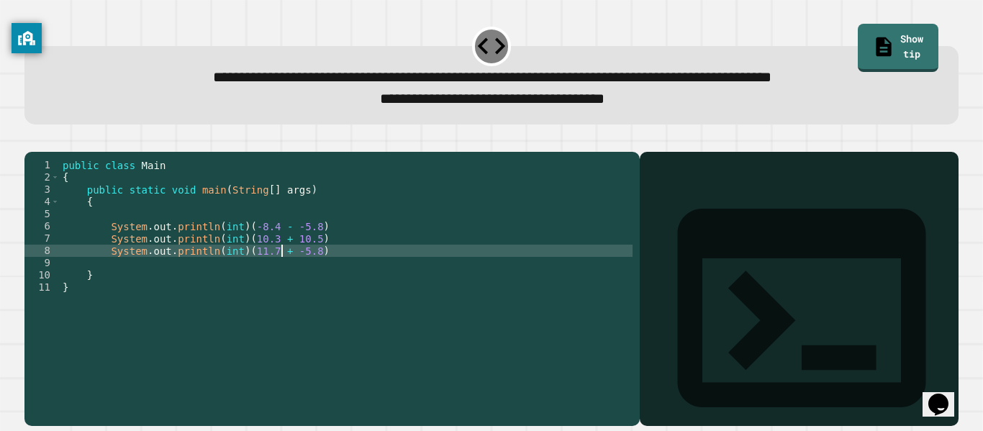
scroll to position [0, 28]
click at [310, 268] on div "public class Main { public static void main ( String [ ] args ) { System . out …" at bounding box center [346, 281] width 573 height 245
click at [347, 265] on div "public class Main { public static void main ( String [ ] args ) { System . out …" at bounding box center [346, 281] width 573 height 245
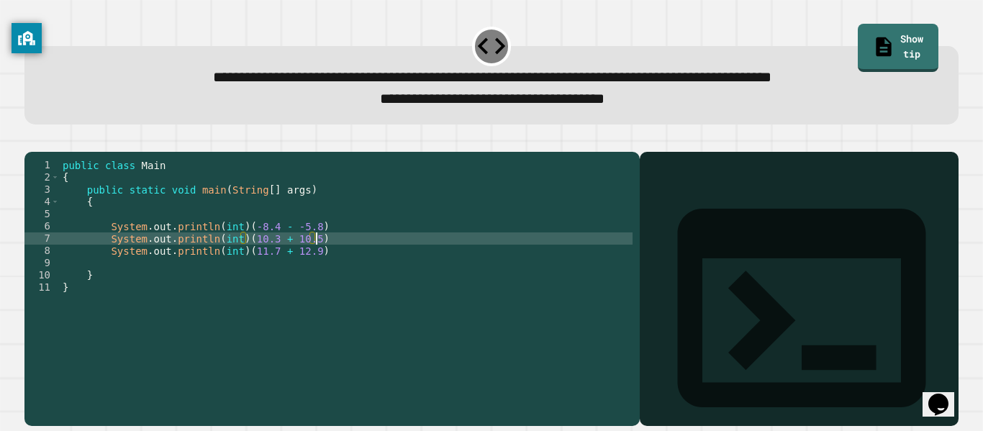
click at [341, 252] on div "public class Main { public static void main ( String [ ] args ) { System . out …" at bounding box center [346, 281] width 573 height 245
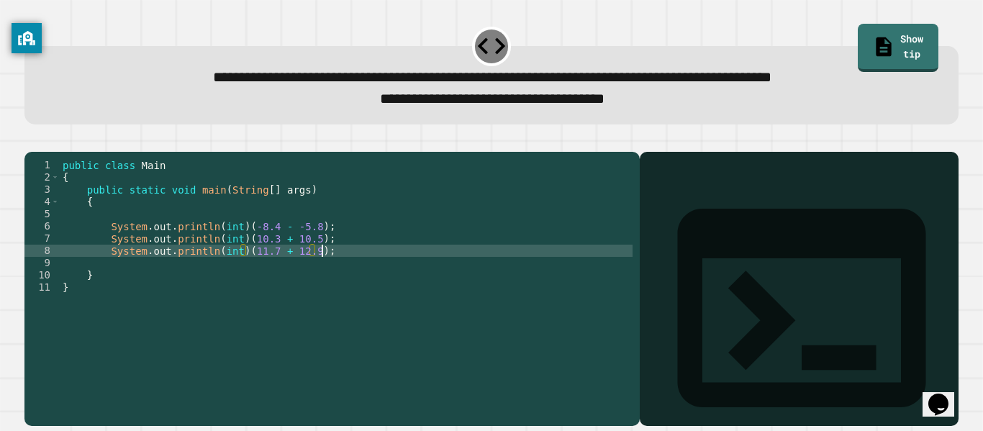
scroll to position [0, 32]
type textarea "**********"
click at [32, 140] on button "button" at bounding box center [32, 140] width 0 height 0
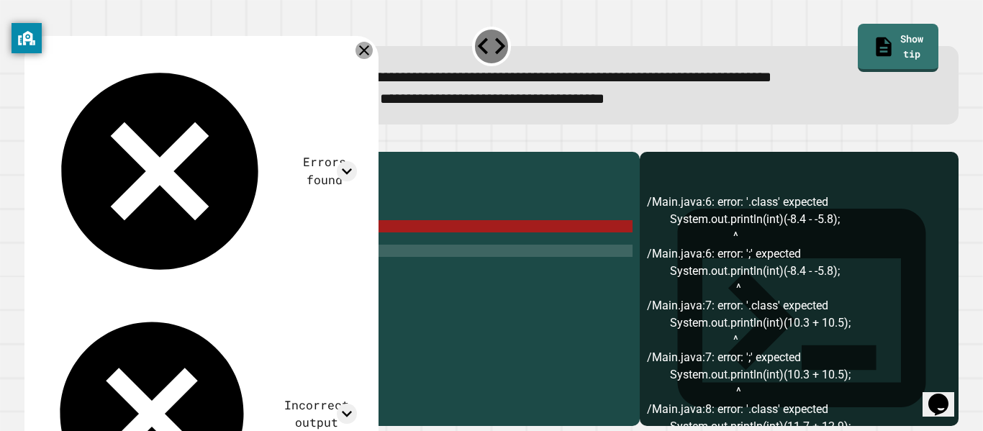
click at [368, 49] on icon at bounding box center [364, 50] width 17 height 17
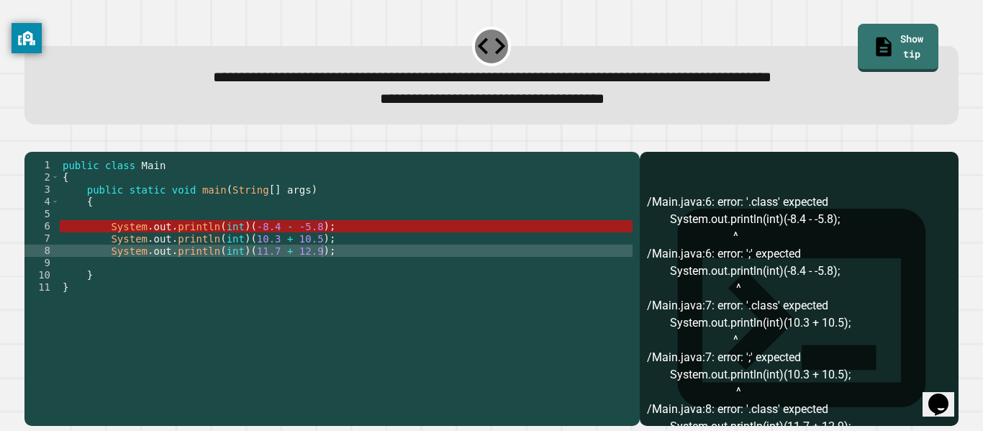
click at [391, 245] on div "public class Main { public static void main ( String [ ] args ) { System . out …" at bounding box center [346, 281] width 573 height 245
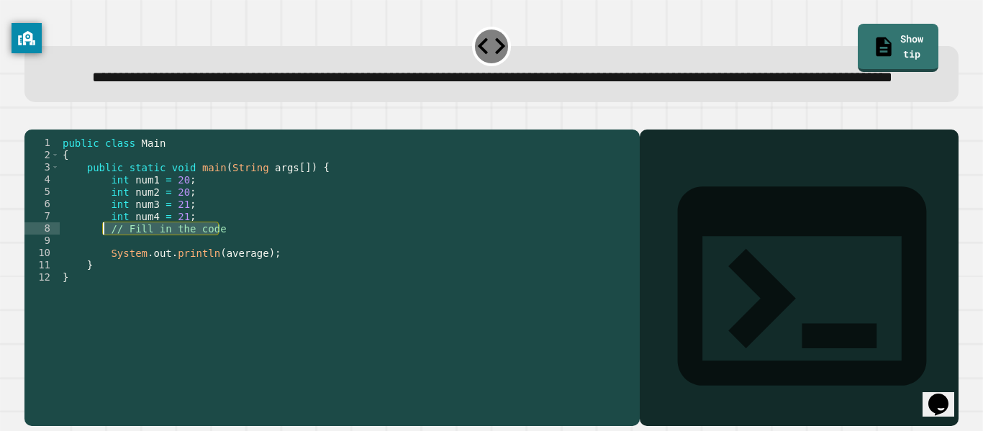
drag, startPoint x: 218, startPoint y: 268, endPoint x: 107, endPoint y: 269, distance: 111.6
click at [107, 269] on div "public class Main { public static void main ( String args [ ]) { int num1 = 20 …" at bounding box center [346, 259] width 573 height 245
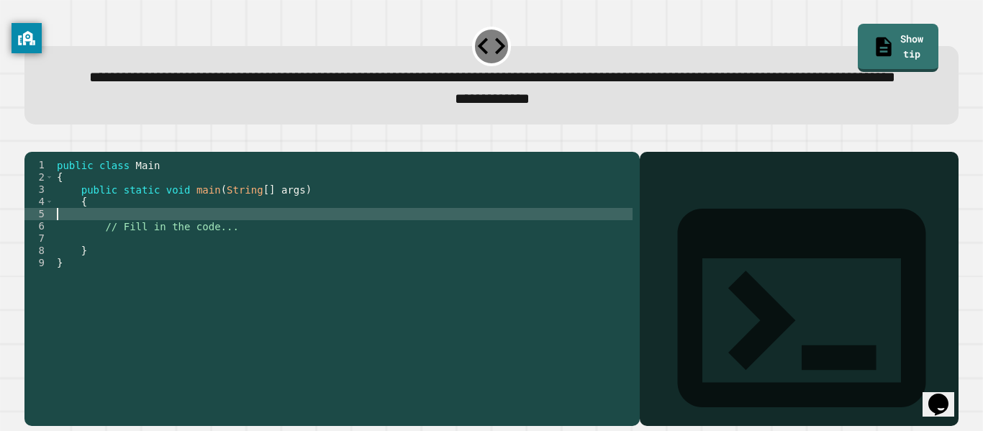
click at [385, 258] on div "public class Main { public static void main ( String [ ] args ) { // Fill in th…" at bounding box center [343, 275] width 579 height 233
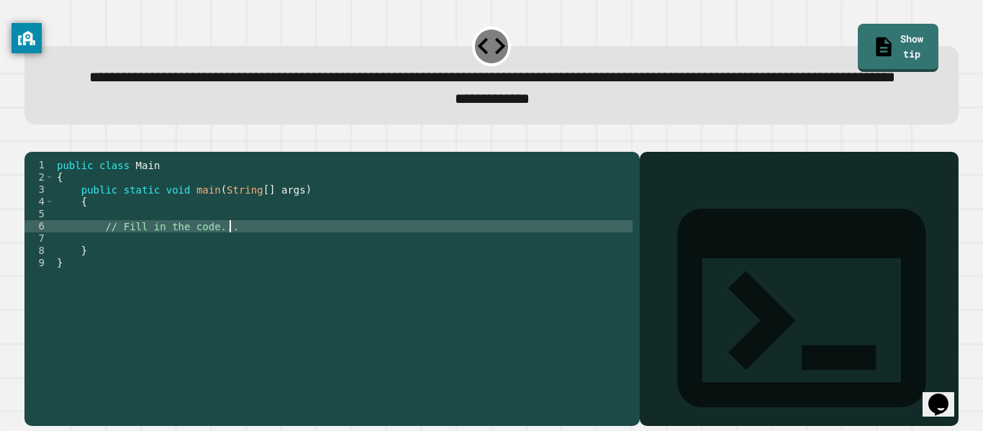
click at [382, 271] on div "public class Main { public static void main ( String [ ] args ) { // Fill in th…" at bounding box center [343, 275] width 579 height 233
type textarea "*"
type textarea "**********"
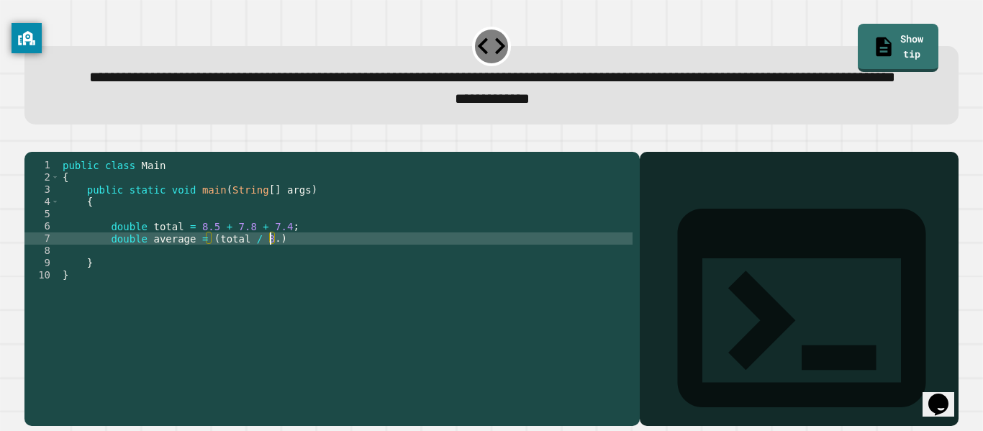
scroll to position [0, 27]
type textarea "**********"
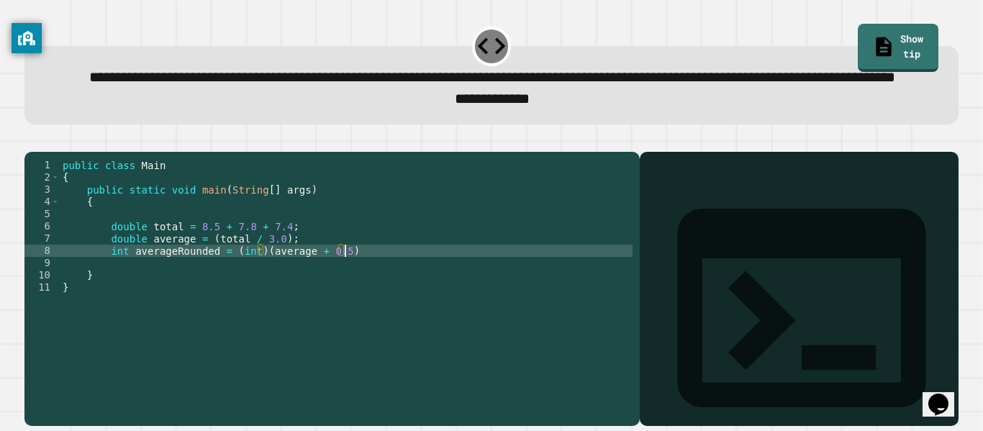
scroll to position [0, 35]
type textarea "**********"
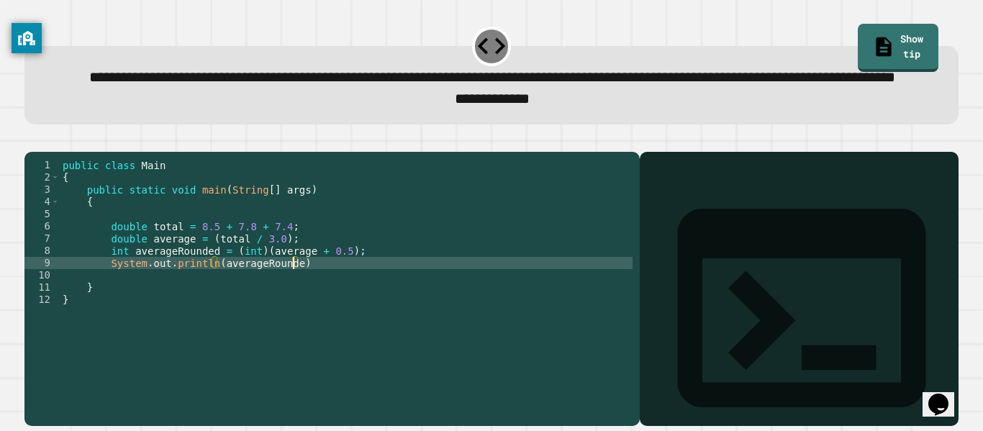
scroll to position [0, 29]
click at [325, 301] on div "public class Main { public static void main ( String [ ] args ) { double total …" at bounding box center [346, 275] width 573 height 233
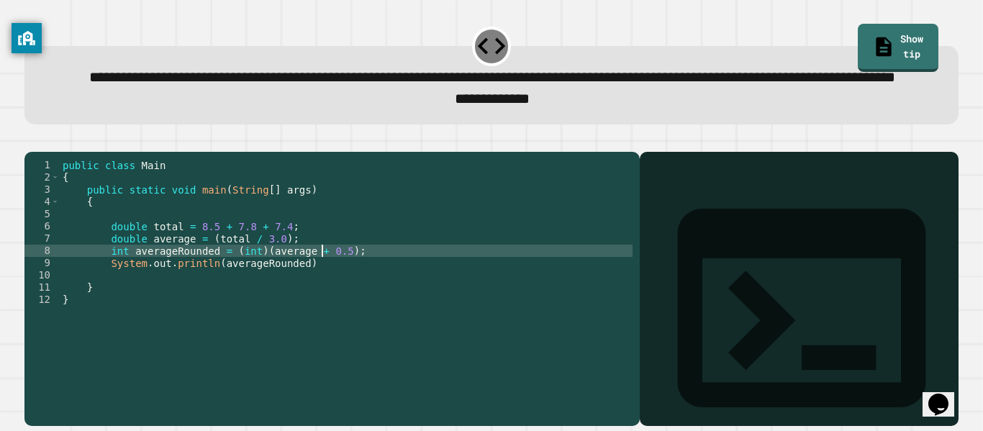
click at [322, 307] on div "public class Main { public static void main ( String [ ] args ) { double total …" at bounding box center [346, 275] width 573 height 233
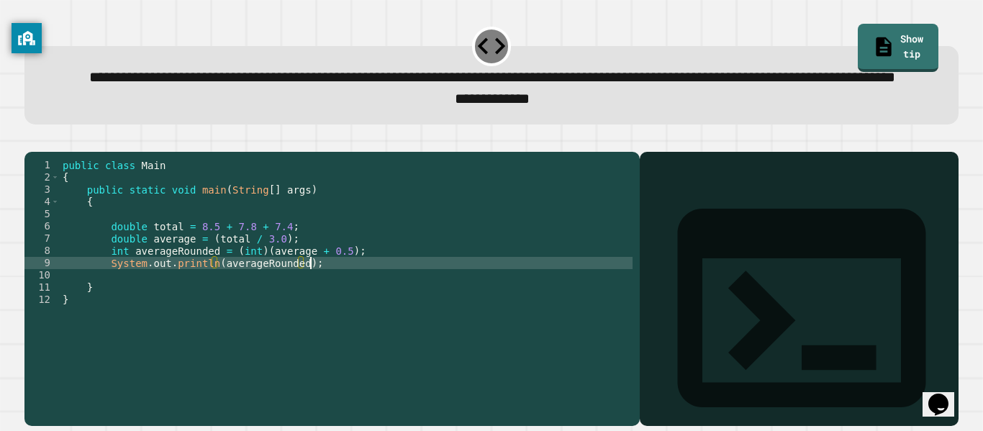
scroll to position [0, 30]
type textarea "**********"
click at [32, 140] on button "button" at bounding box center [32, 140] width 0 height 0
